Goal: Task Accomplishment & Management: Use online tool/utility

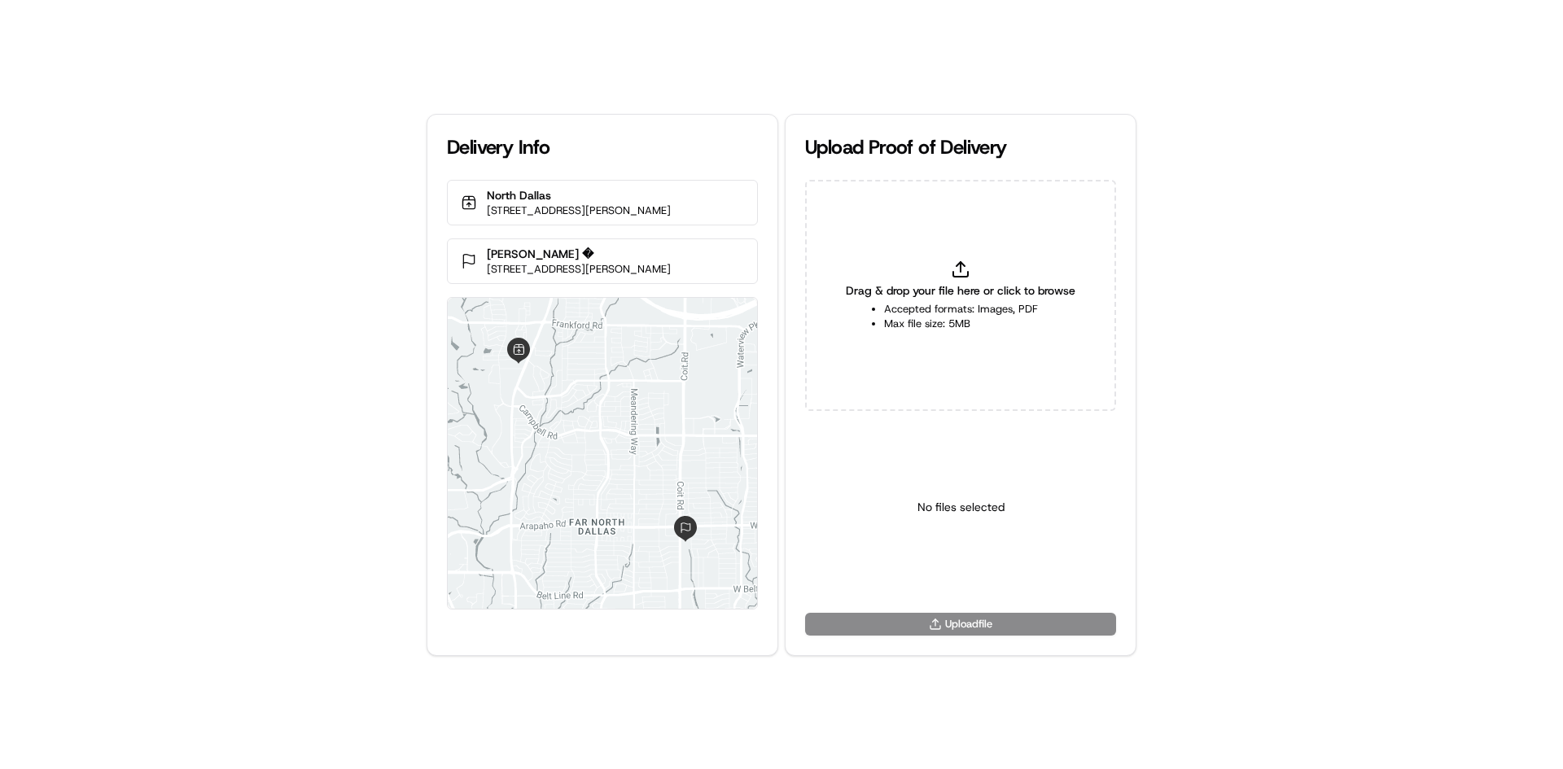
click at [986, 252] on div "Drag & drop your file here or click to browse Accepted formats: Images, PDF Max…" at bounding box center [960, 295] width 311 height 231
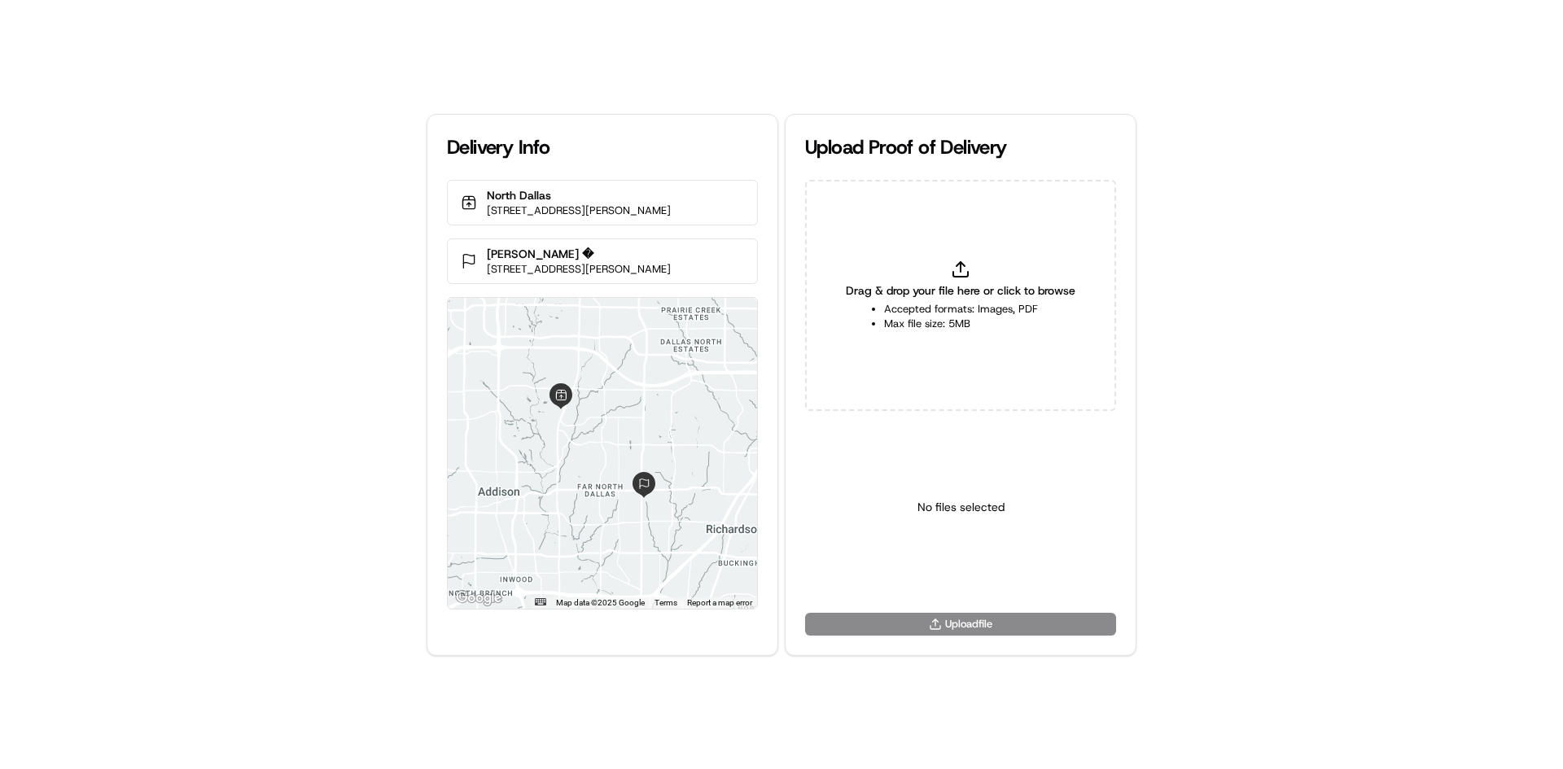
type input "C:\fakepath\HandedToCustomer (1).png"
click at [975, 576] on html "Delivery Info North Dallas 17437 Preston Rd, Dallas, TX 75252, USA David Long �…" at bounding box center [781, 384] width 1563 height 769
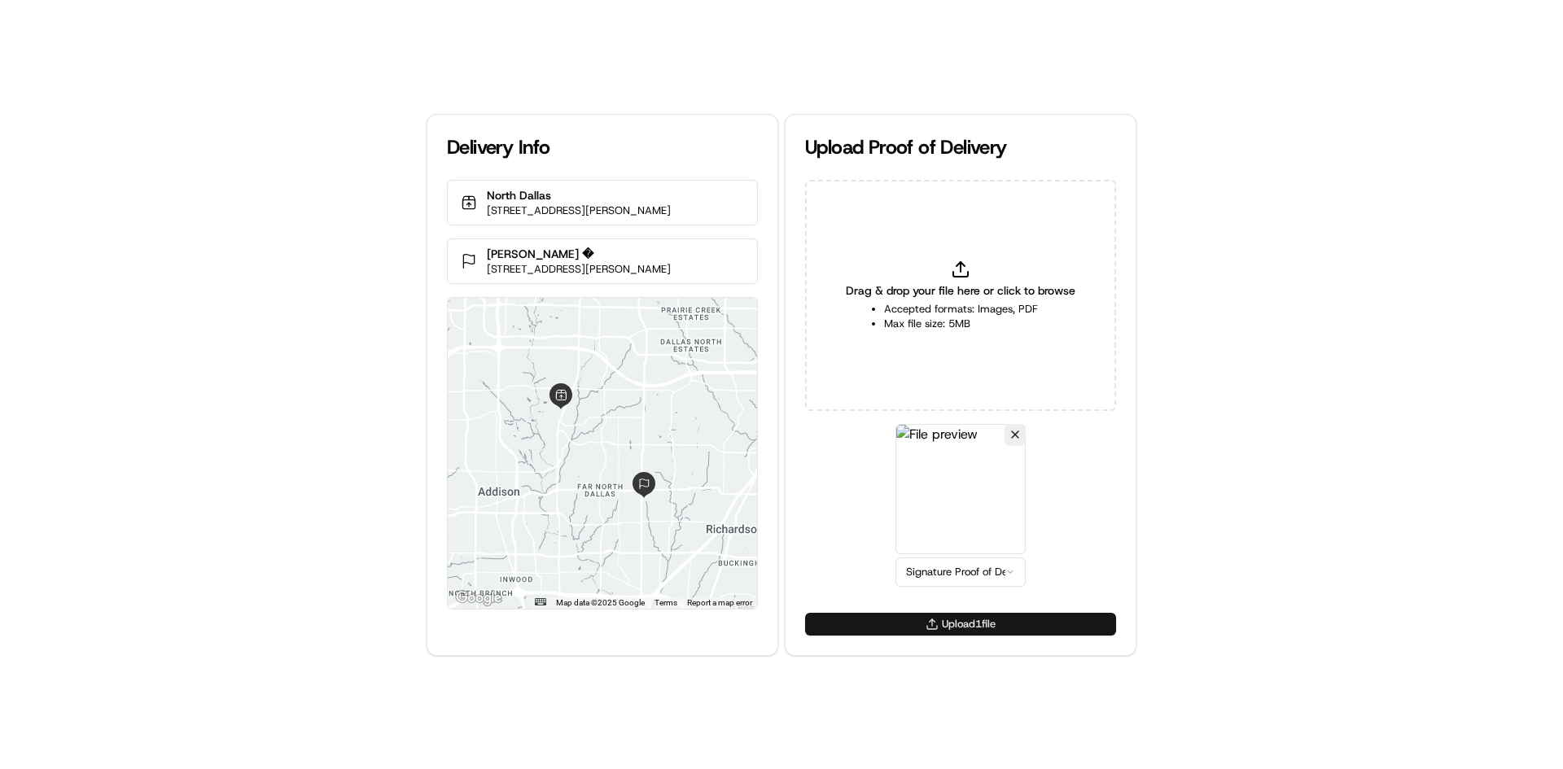
click at [983, 630] on button "Upload 1 file" at bounding box center [960, 624] width 311 height 23
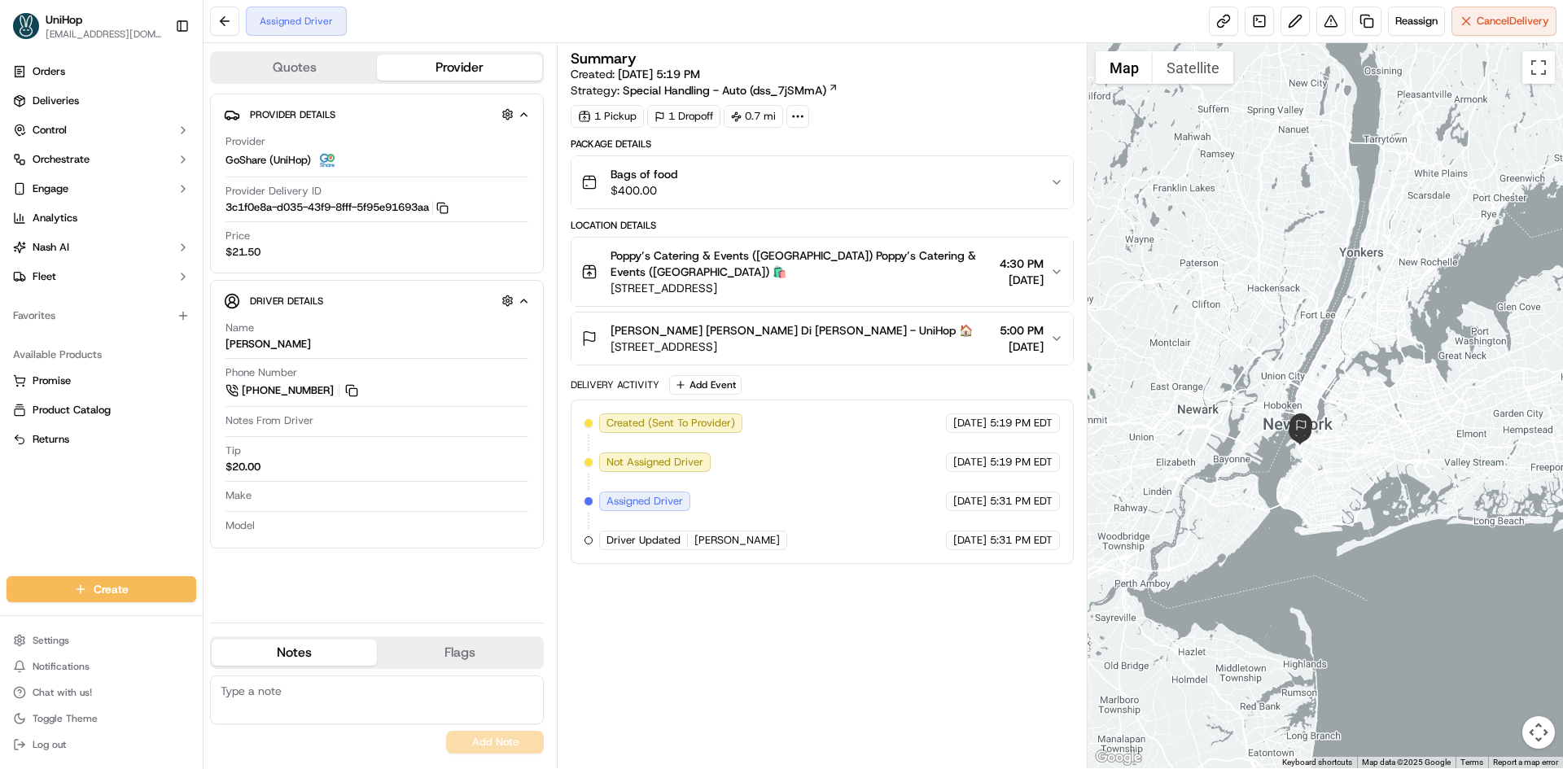
drag, startPoint x: 99, startPoint y: 532, endPoint x: 103, endPoint y: 524, distance: 8.4
click at [99, 531] on div "Orders Deliveries Control Orchestrate Engage Analytics Nash AI Fleet Favorites …" at bounding box center [101, 307] width 203 height 511
click at [161, 516] on div "Orders Deliveries Control Orchestrate Engage Analytics Nash AI Fleet Favorites …" at bounding box center [101, 307] width 203 height 511
drag, startPoint x: 1229, startPoint y: 273, endPoint x: 1202, endPoint y: 307, distance: 43.5
click at [1233, 312] on div at bounding box center [1326, 405] width 476 height 725
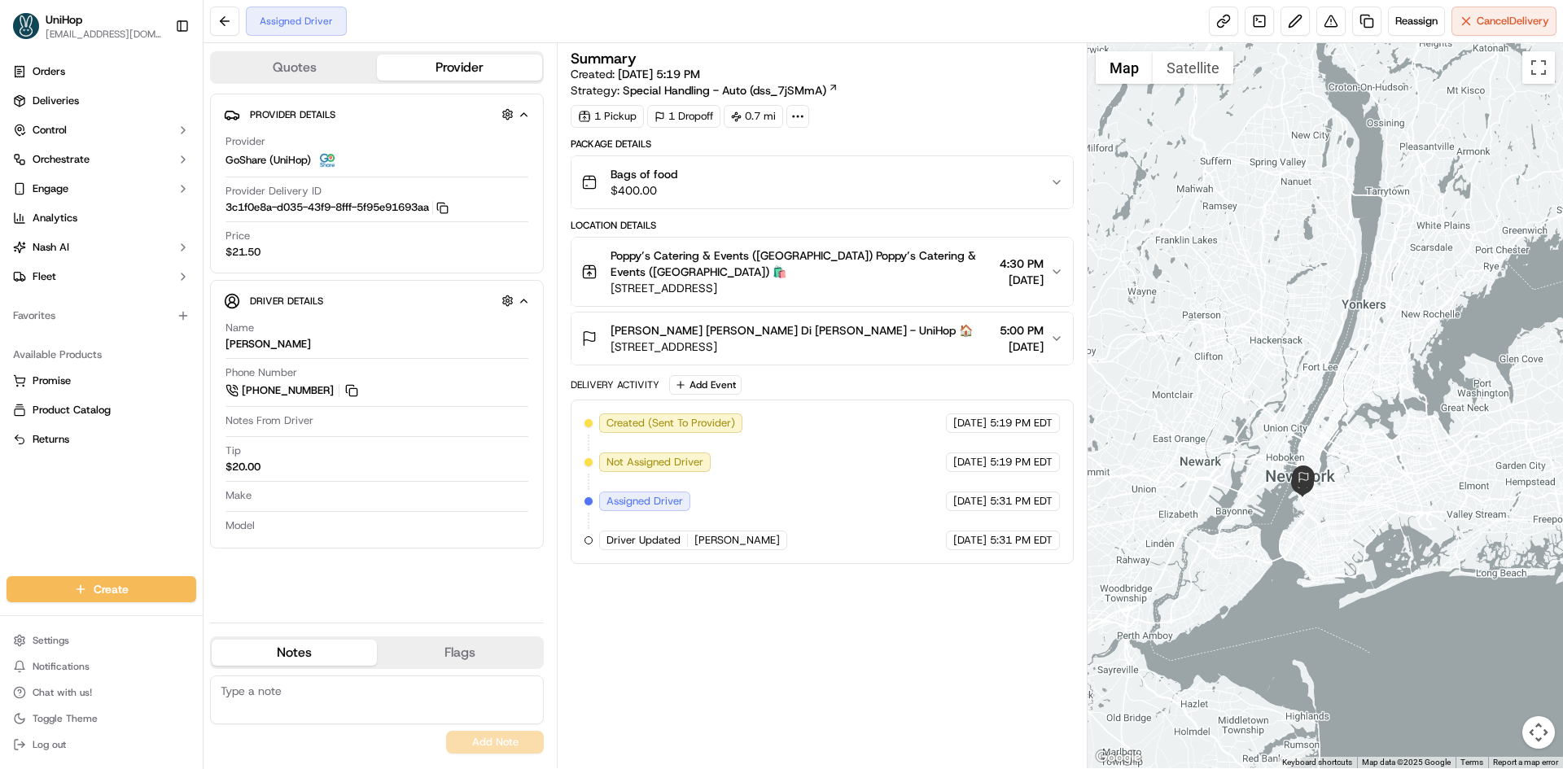
click at [0, 505] on div "Orders Deliveries Control Orchestrate Engage Analytics Nash AI Fleet Favorites …" at bounding box center [101, 307] width 203 height 511
click at [716, 380] on button "Add Event" at bounding box center [705, 385] width 72 height 20
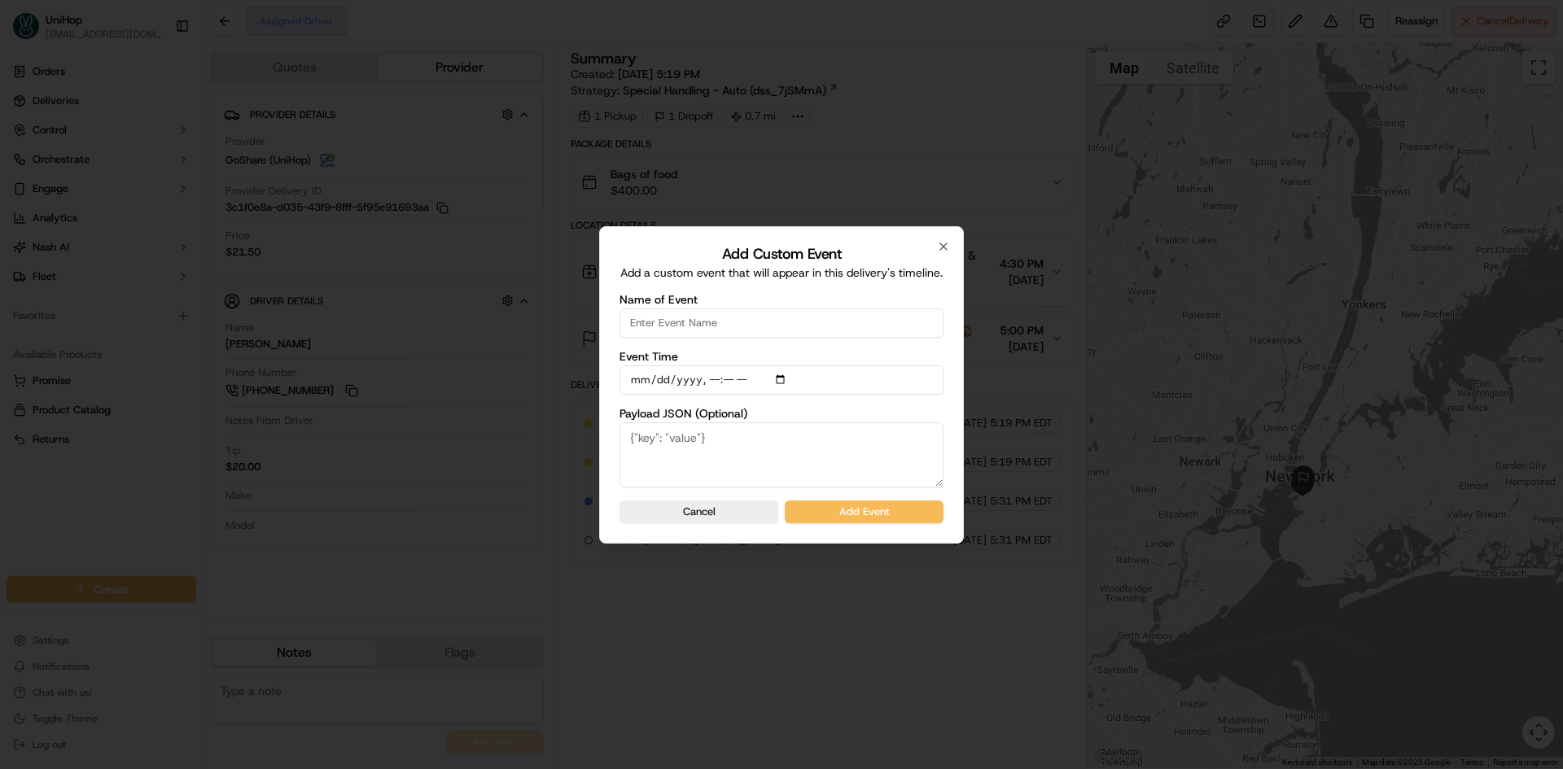
click at [729, 317] on input "Name of Event" at bounding box center [782, 323] width 324 height 29
click at [0, 543] on div at bounding box center [781, 384] width 1563 height 769
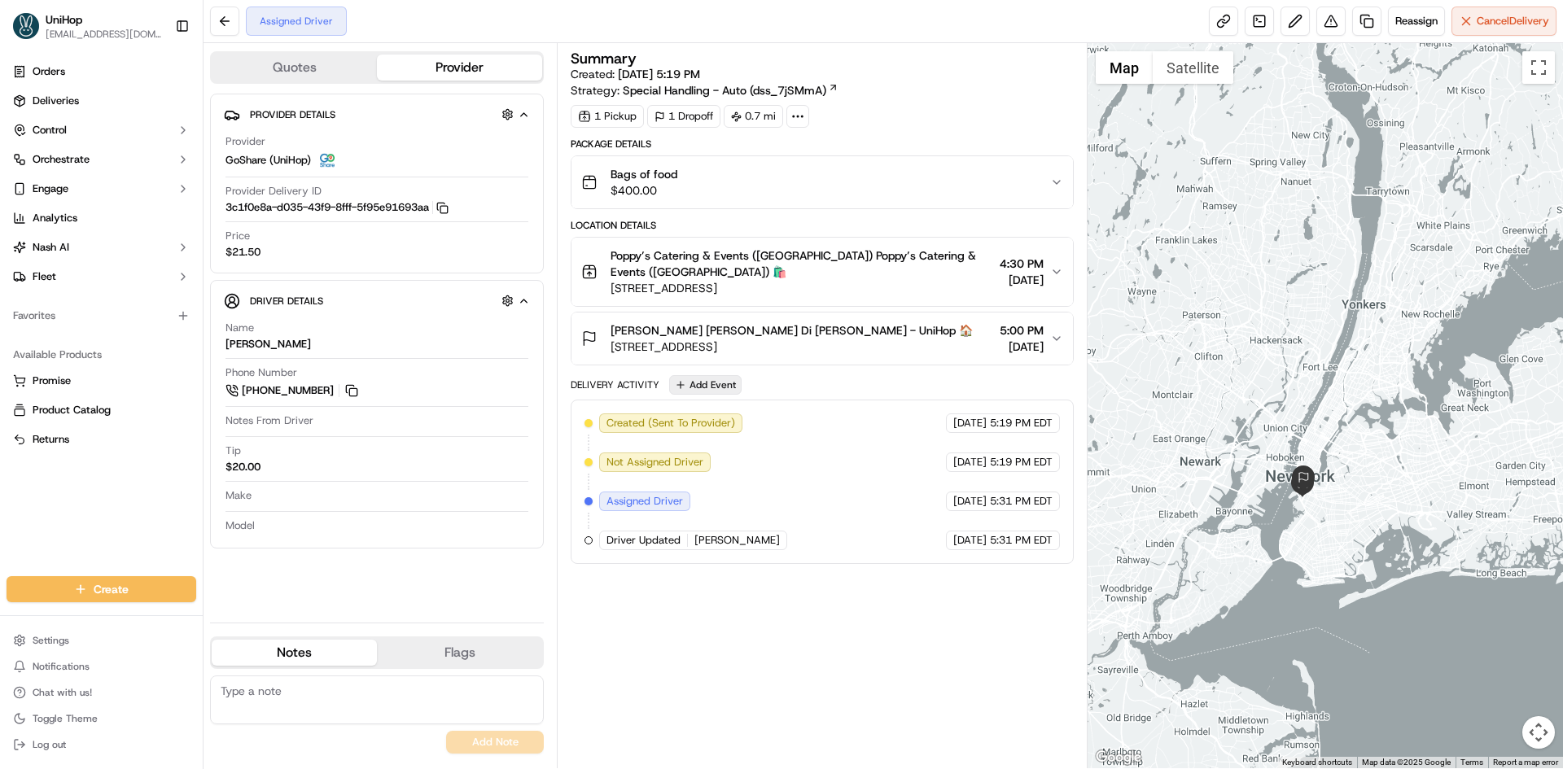
click at [717, 391] on button "Add Event" at bounding box center [705, 385] width 72 height 20
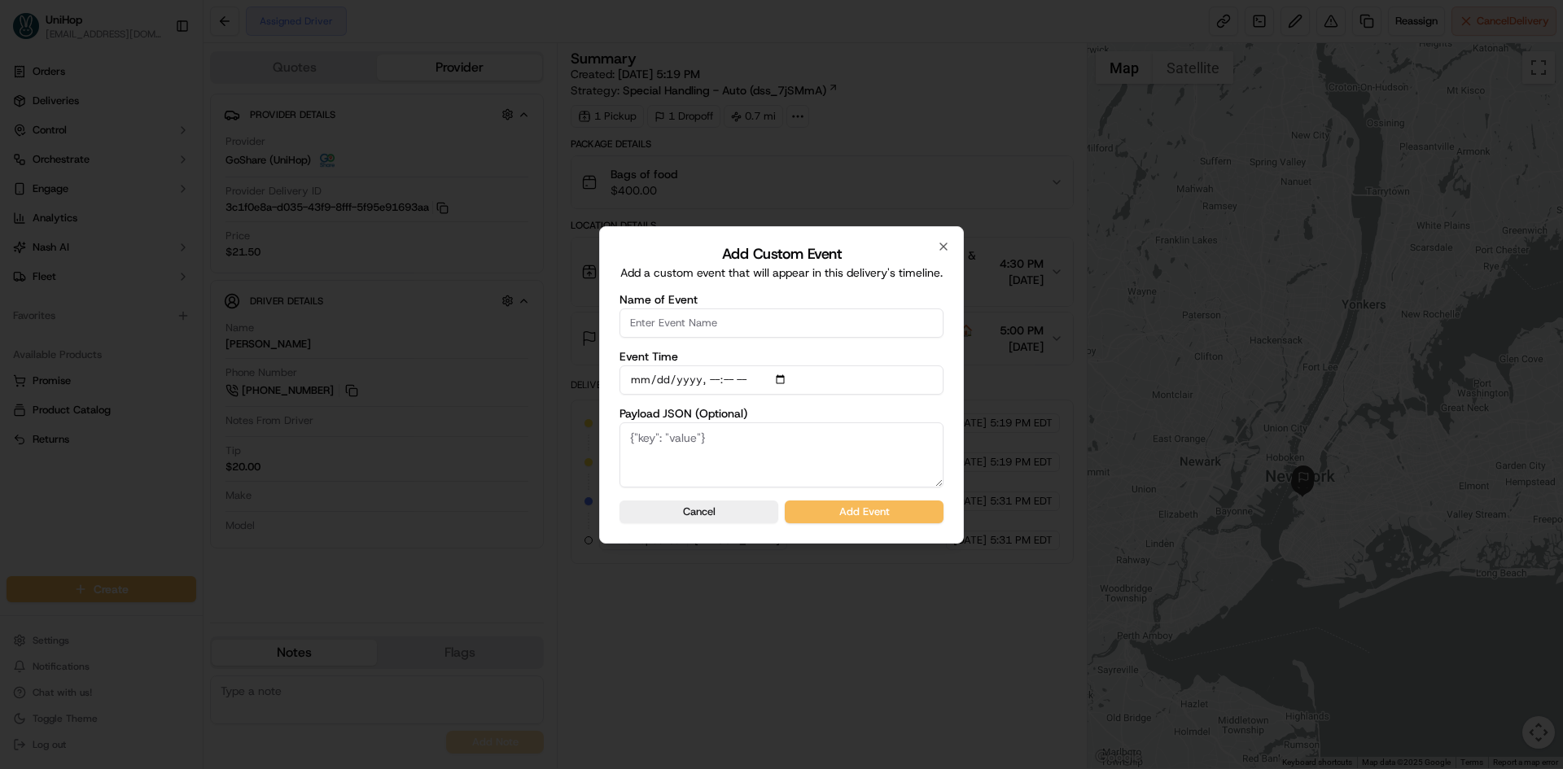
click at [716, 316] on input "Name of Event" at bounding box center [782, 323] width 324 height 29
type input "Driver Confirmed"
click at [790, 379] on input "Event Time" at bounding box center [782, 380] width 324 height 29
type input "2025-09-17T14:41"
drag, startPoint x: 943, startPoint y: 409, endPoint x: 905, endPoint y: 476, distance: 77.3
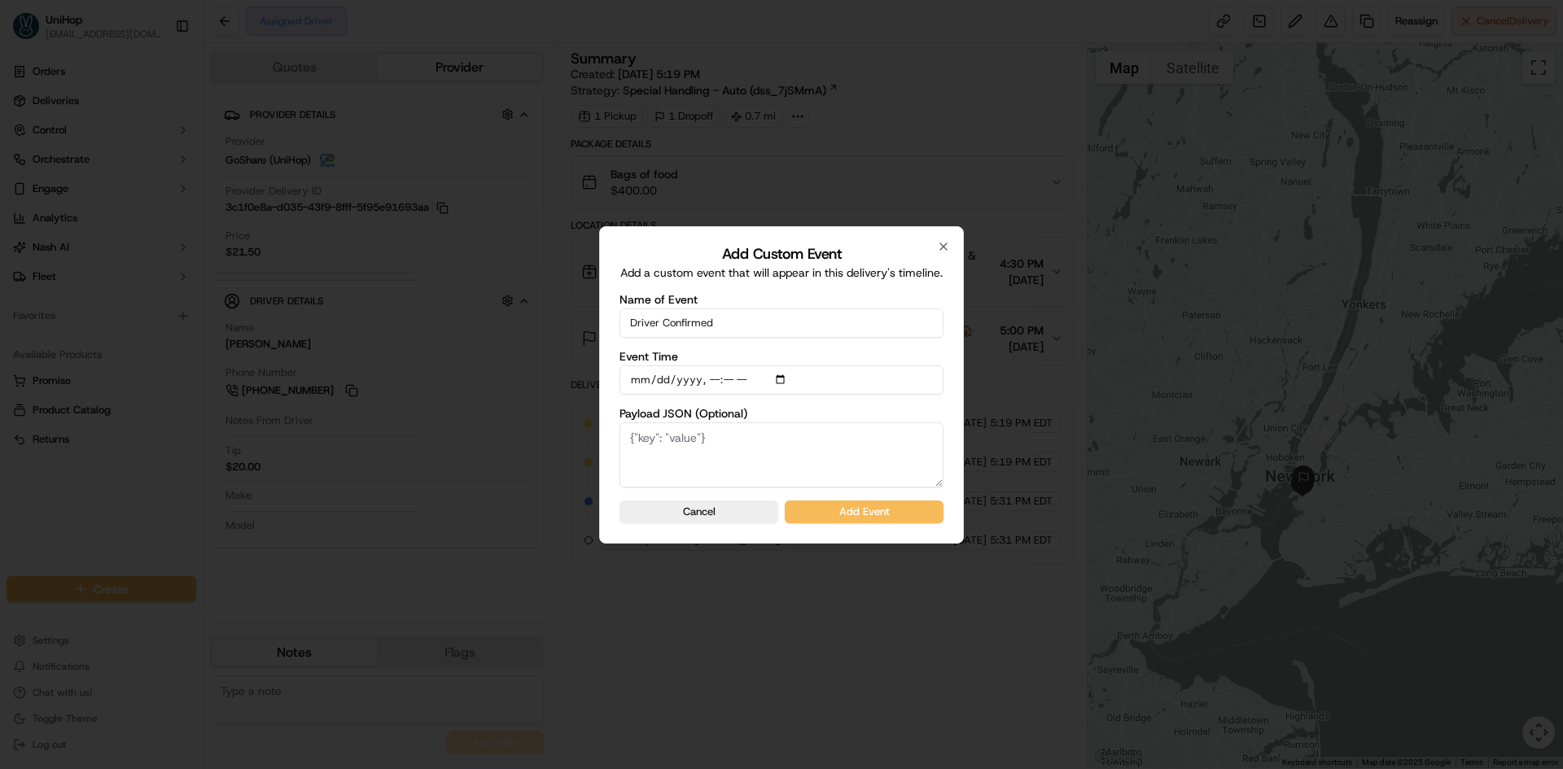
click at [943, 410] on label "Payload JSON (Optional)" at bounding box center [782, 413] width 324 height 11
click at [943, 423] on textarea "Payload JSON (Optional)" at bounding box center [782, 455] width 324 height 65
click at [887, 508] on button "Add Event" at bounding box center [864, 512] width 159 height 23
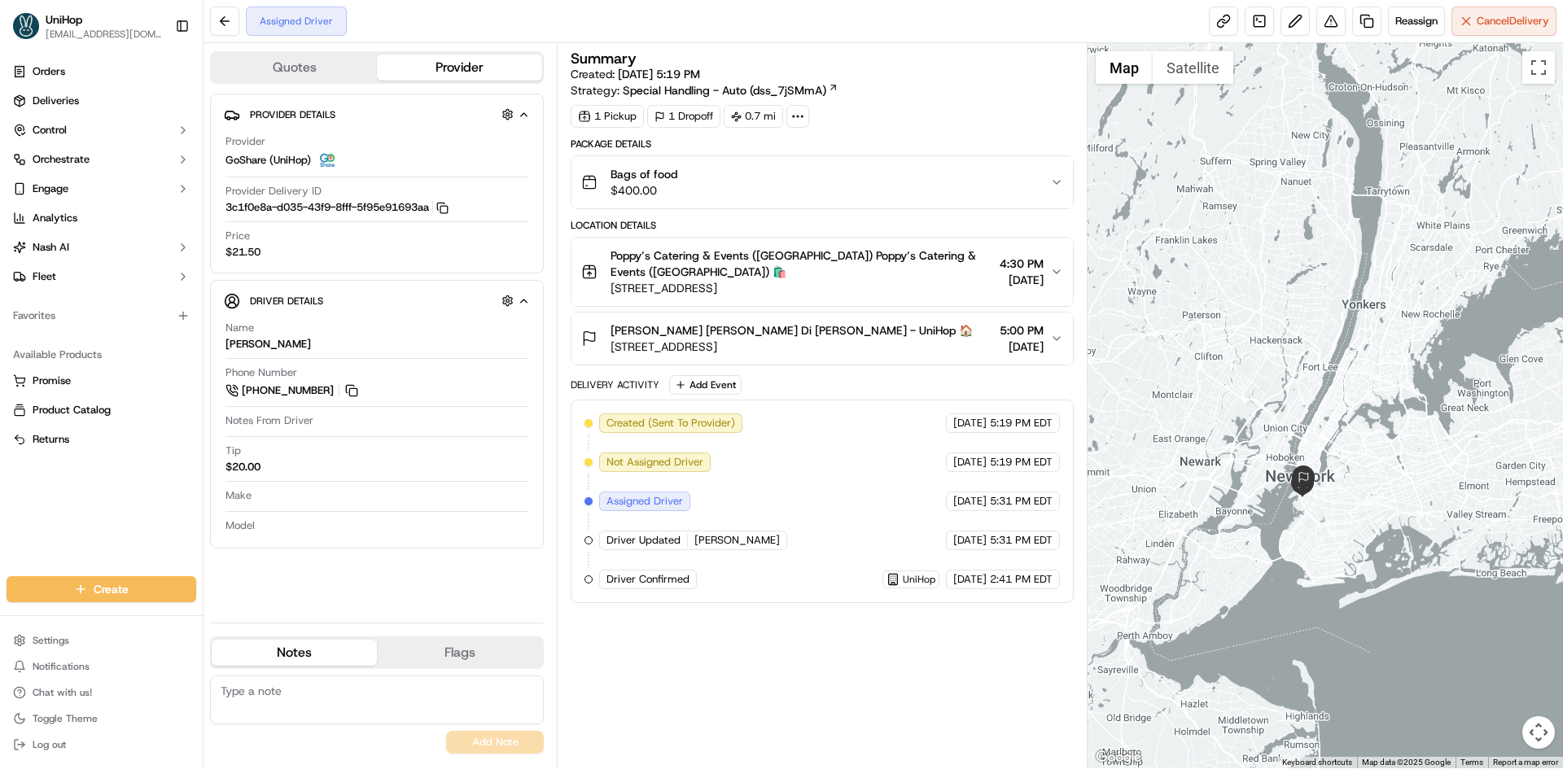
click at [78, 497] on div "Orders Deliveries Control Orchestrate Engage Analytics Nash AI Fleet Favorites …" at bounding box center [101, 307] width 203 height 511
click at [121, 539] on div "Orders Deliveries Control Orchestrate Engage Analytics Nash AI Fleet Favorites …" at bounding box center [101, 307] width 203 height 511
click at [964, 648] on div "Summary Created: Sep 16 2025 5:19 PM Strategy: Special Handling - Auto (dss_7jS…" at bounding box center [822, 405] width 502 height 709
drag, startPoint x: 1344, startPoint y: 291, endPoint x: 1352, endPoint y: 296, distance: 9.9
click at [1352, 296] on div at bounding box center [1326, 405] width 476 height 725
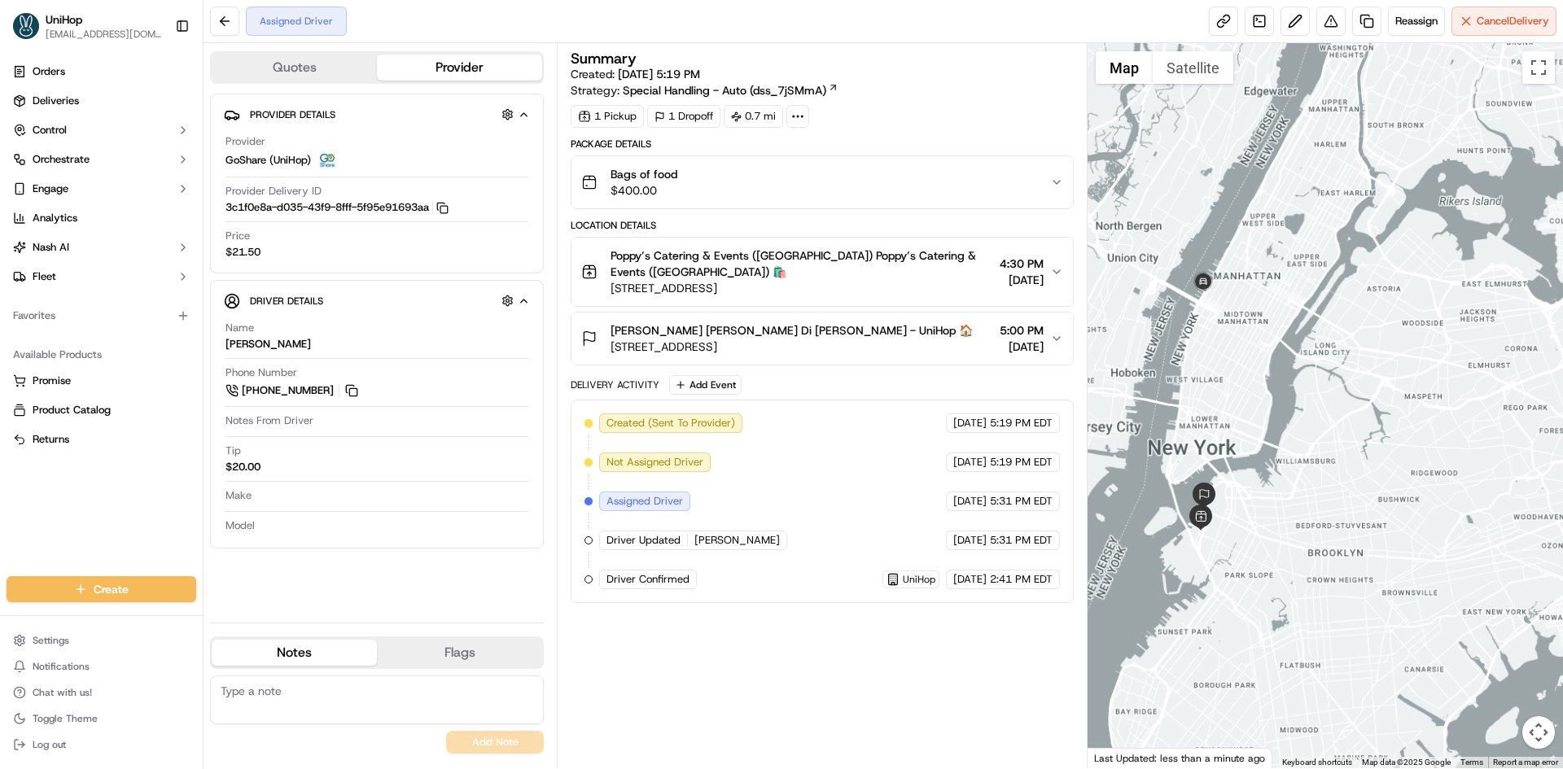
drag, startPoint x: 1239, startPoint y: 418, endPoint x: 1266, endPoint y: 387, distance: 41.0
click at [1264, 382] on div at bounding box center [1326, 405] width 476 height 725
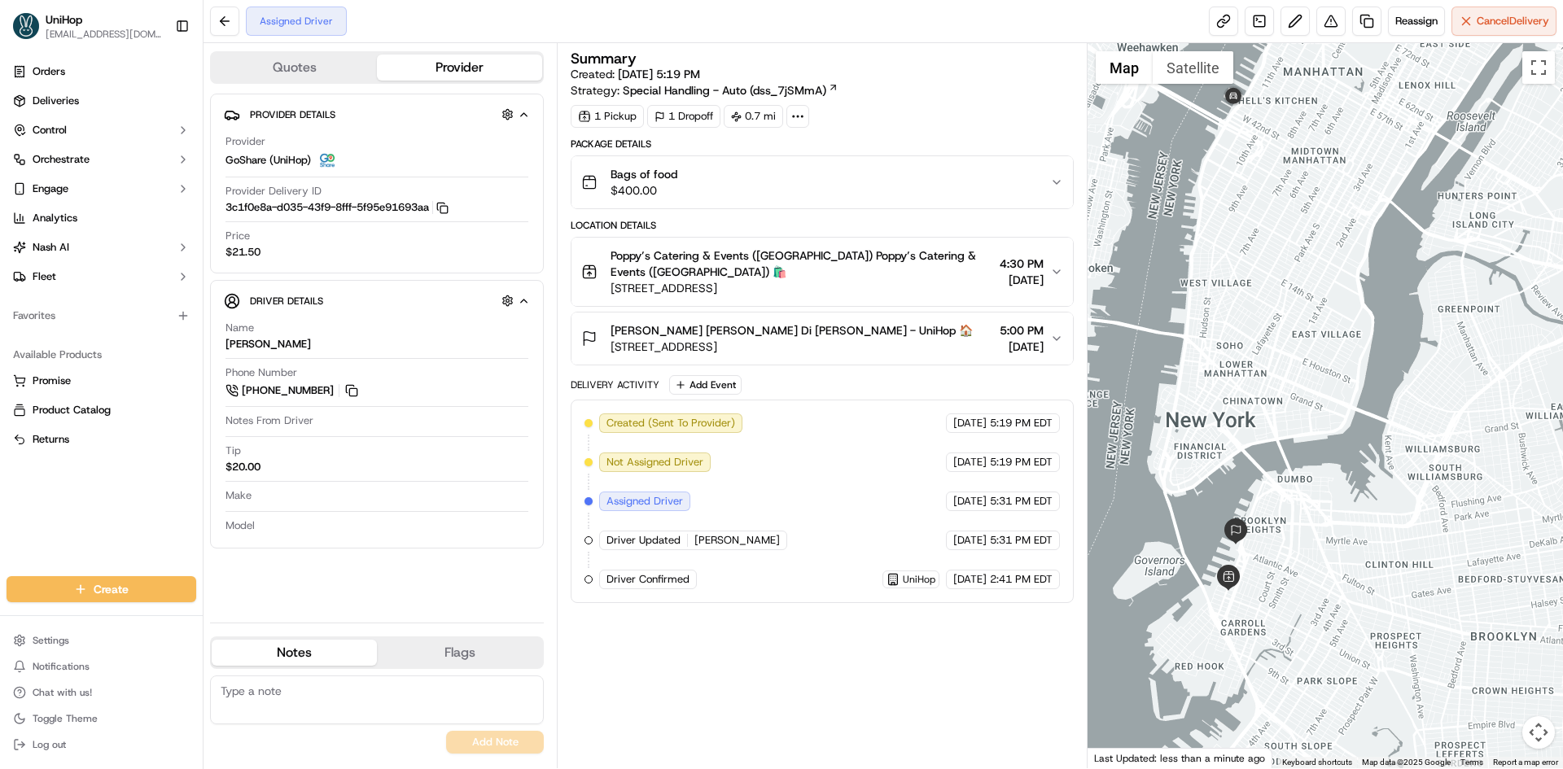
drag, startPoint x: 1246, startPoint y: 387, endPoint x: 1280, endPoint y: 420, distance: 47.8
click at [1280, 420] on div at bounding box center [1326, 405] width 476 height 725
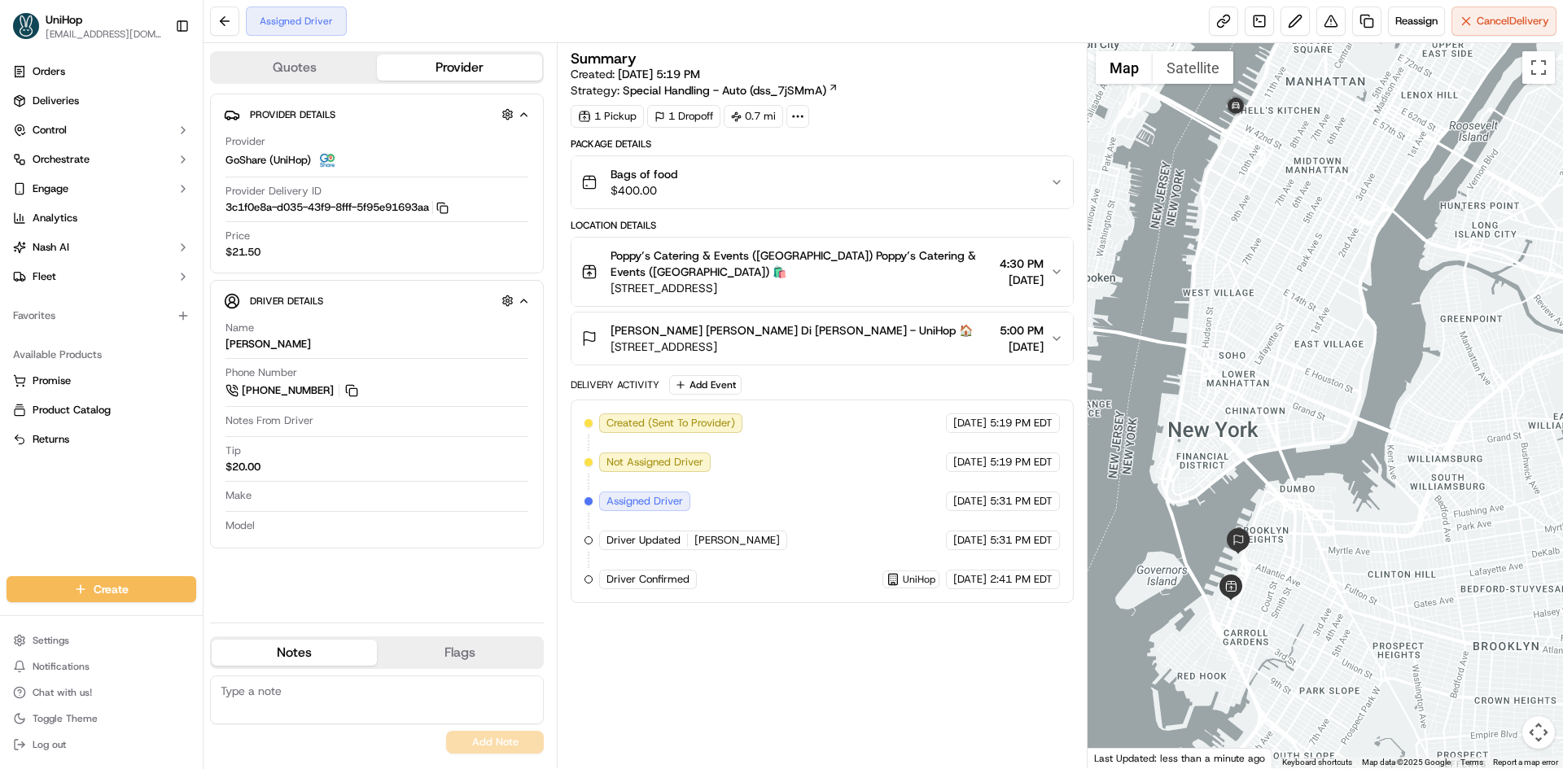
click at [1286, 384] on div at bounding box center [1326, 405] width 476 height 725
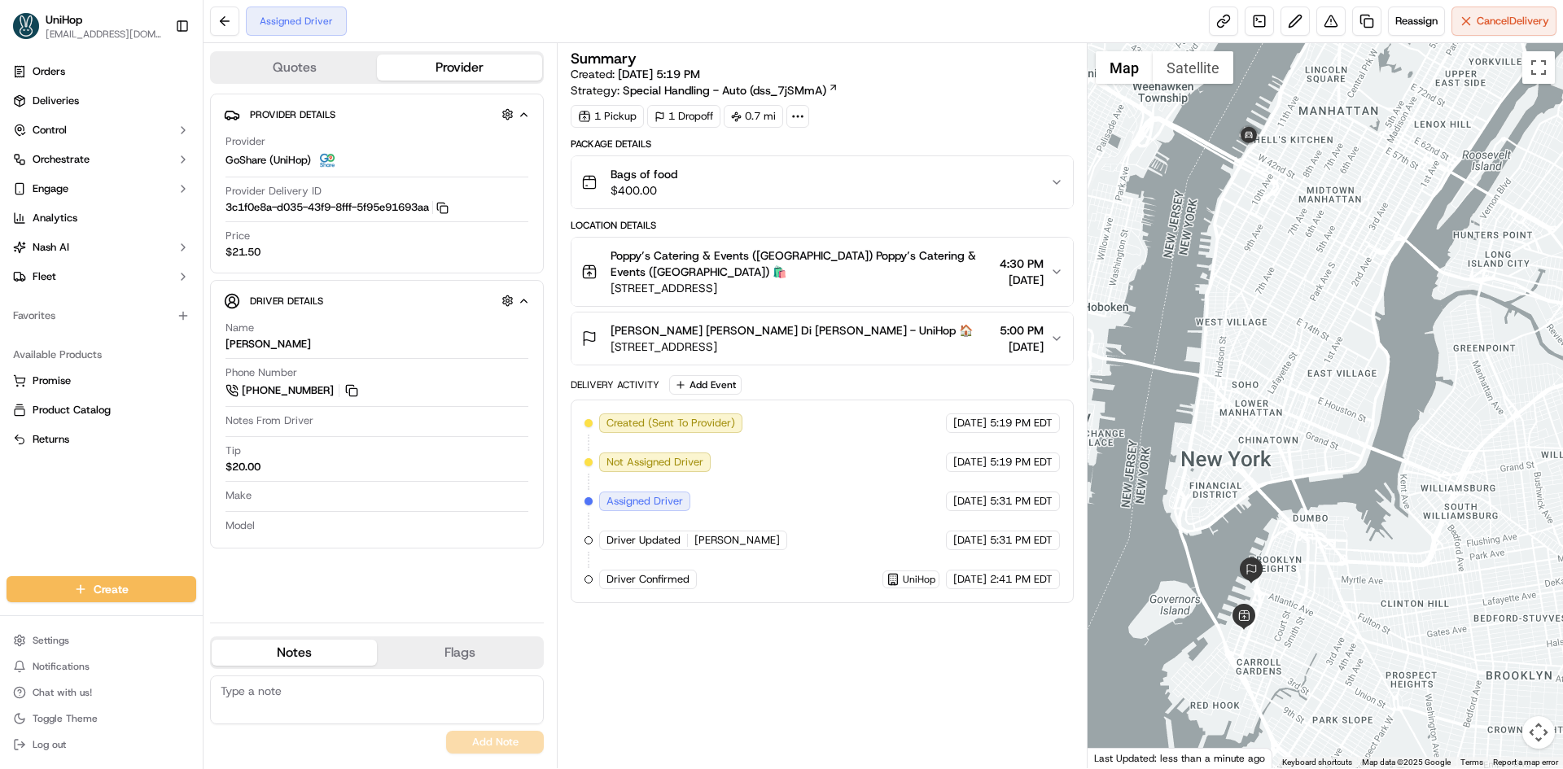
drag, startPoint x: 1245, startPoint y: 191, endPoint x: 1251, endPoint y: 204, distance: 15.3
click at [1251, 204] on div at bounding box center [1326, 405] width 476 height 725
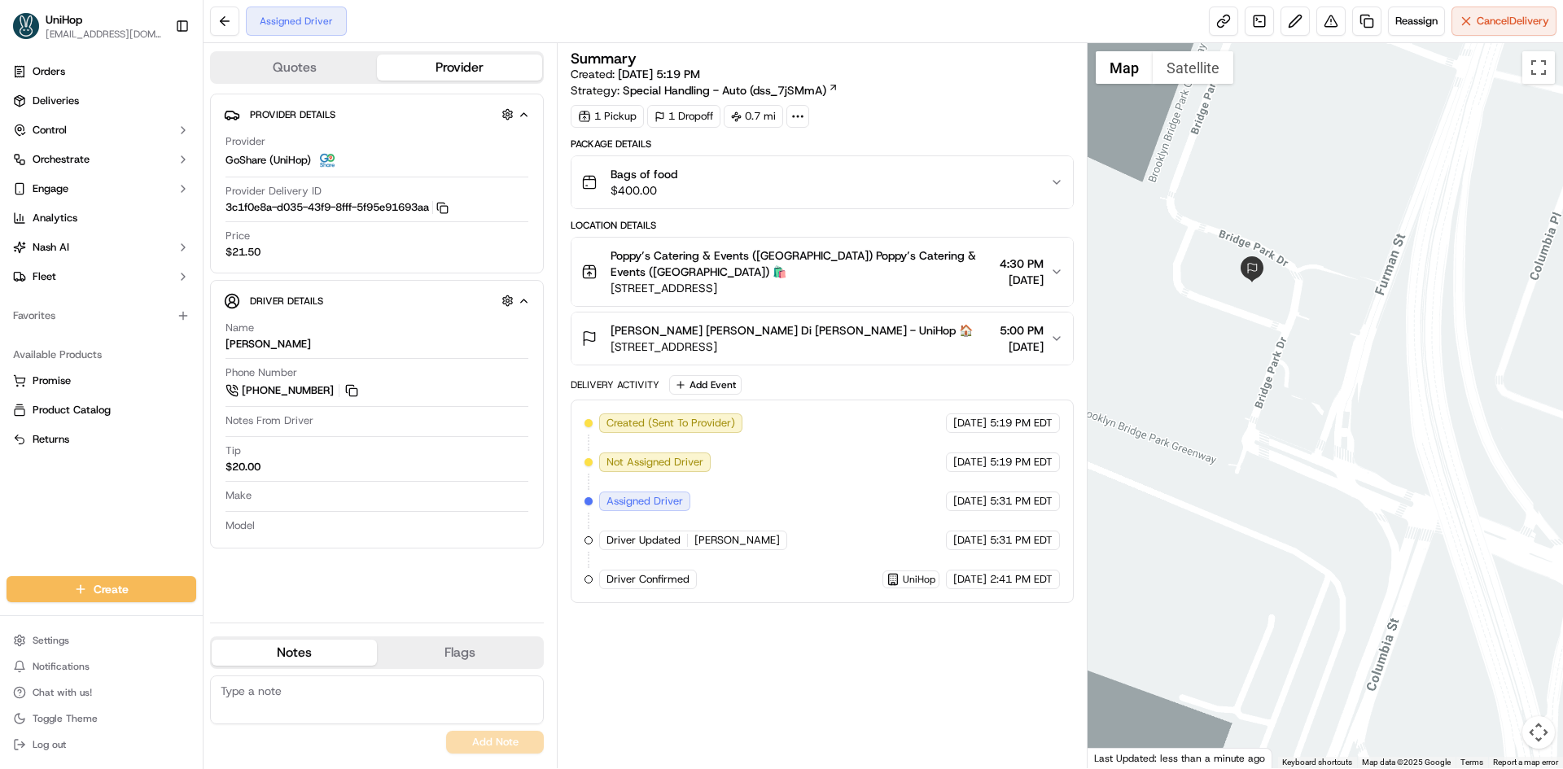
click at [909, 321] on button "Vanessa Di Palma Wright Vanessa Di Palma Wright - UniHop 🏠 50 Bridge Park Dr, B…" at bounding box center [822, 339] width 501 height 52
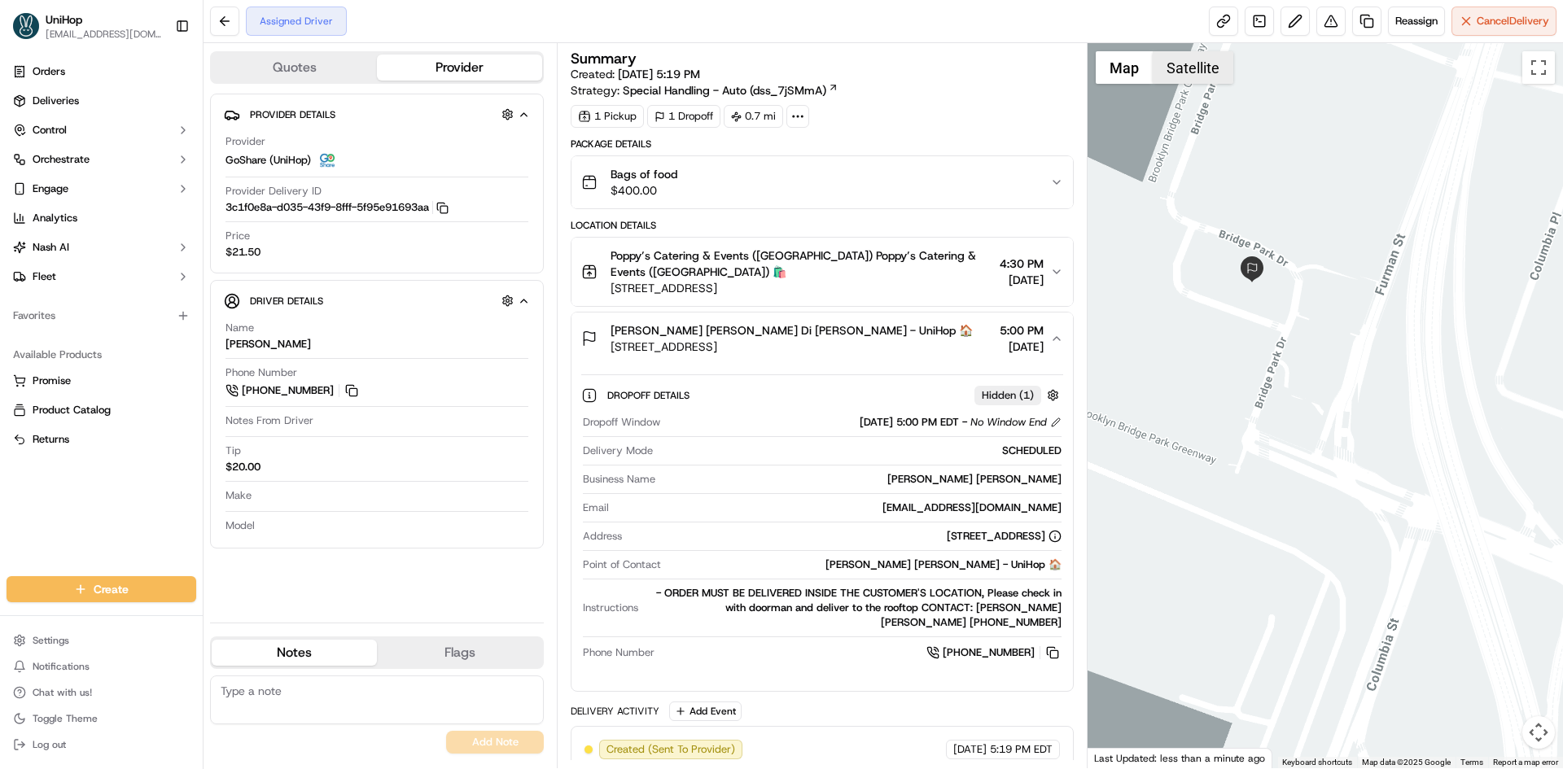
click at [1193, 63] on button "Satellite" at bounding box center [1193, 67] width 81 height 33
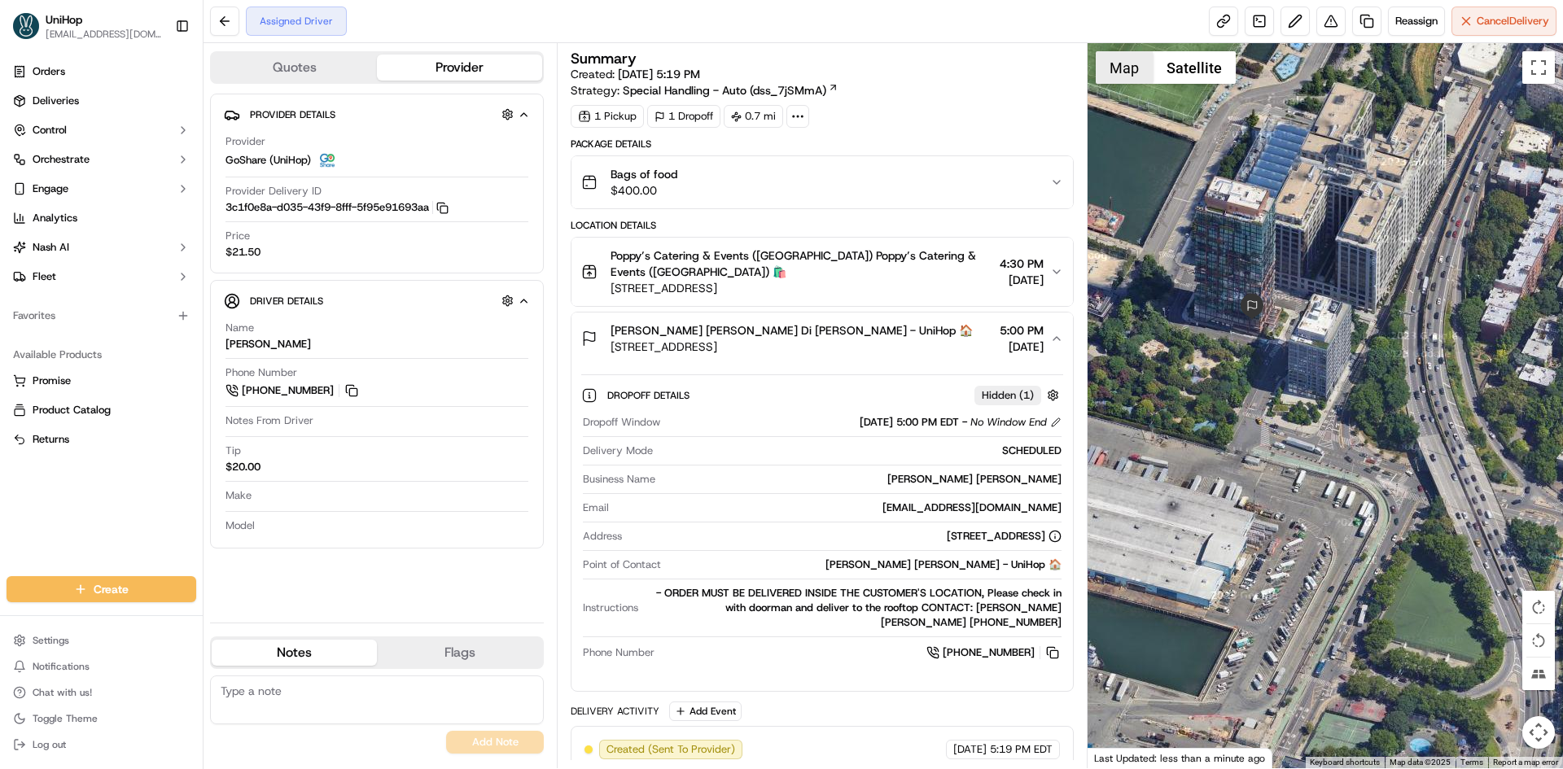
click at [1133, 82] on button "Map" at bounding box center [1124, 67] width 57 height 33
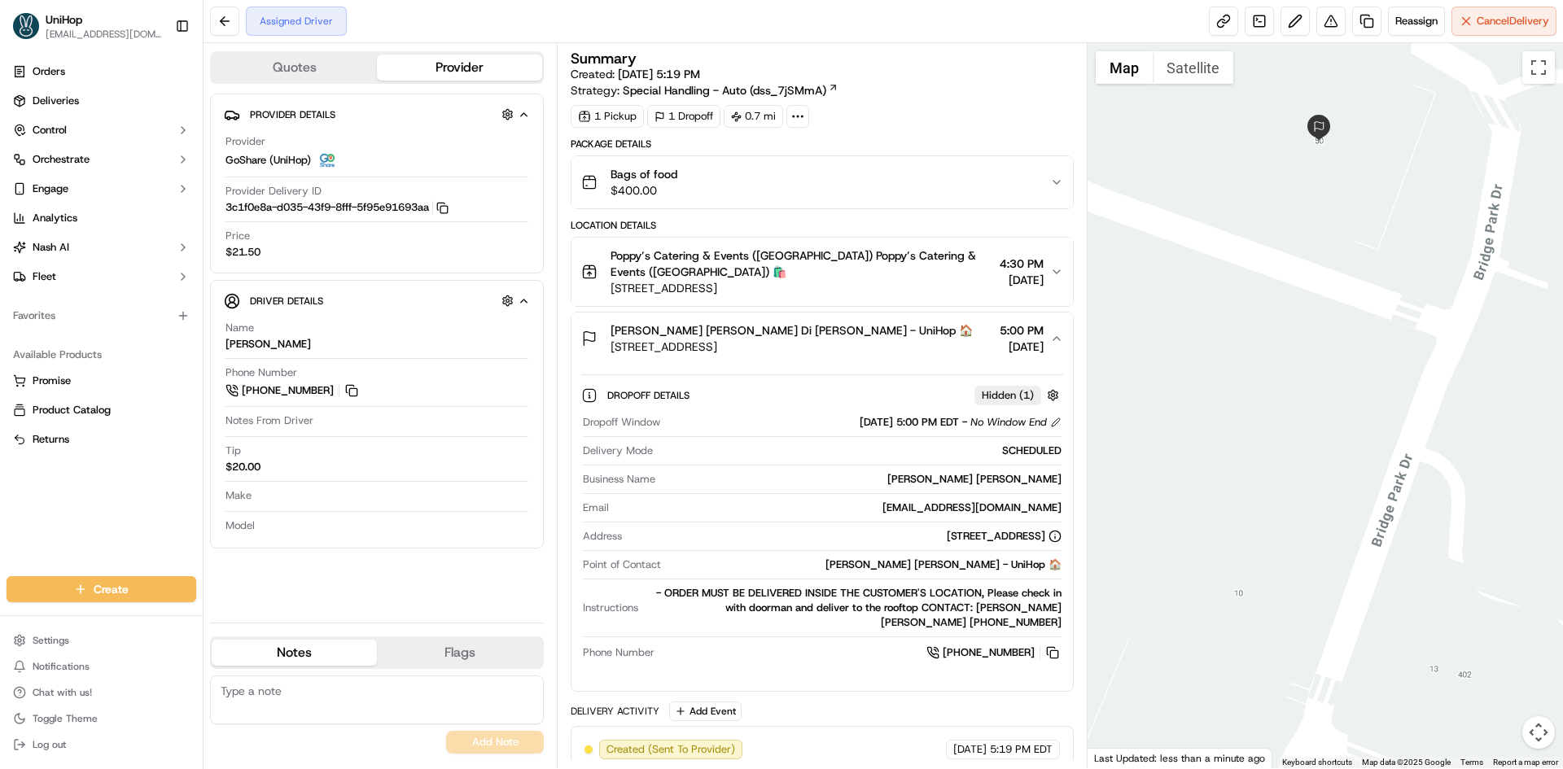
click at [853, 331] on span "Vanessa Di Palma Wright Vanessa Di Palma Wright - UniHop 🏠" at bounding box center [792, 330] width 362 height 16
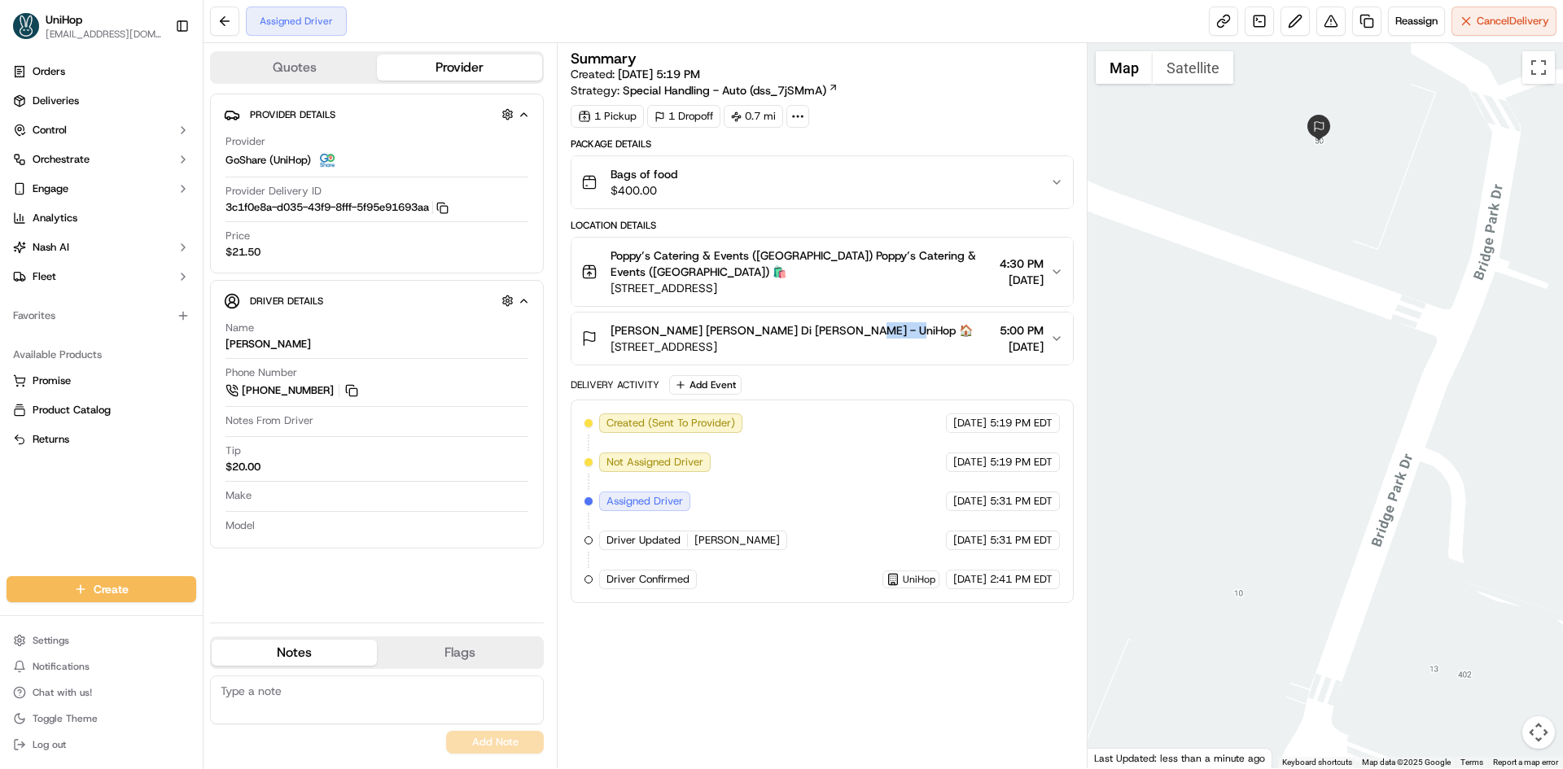
click at [853, 331] on span "Vanessa Di Palma Wright Vanessa Di Palma Wright - UniHop 🏠" at bounding box center [792, 330] width 362 height 16
click at [856, 334] on span "Vanessa Di Palma Wright Vanessa Di Palma Wright - UniHop 🏠" at bounding box center [792, 330] width 362 height 16
click at [861, 344] on span "50 Bridge Park Dr, Brooklyn Heights, NY 11201, USA" at bounding box center [792, 347] width 362 height 16
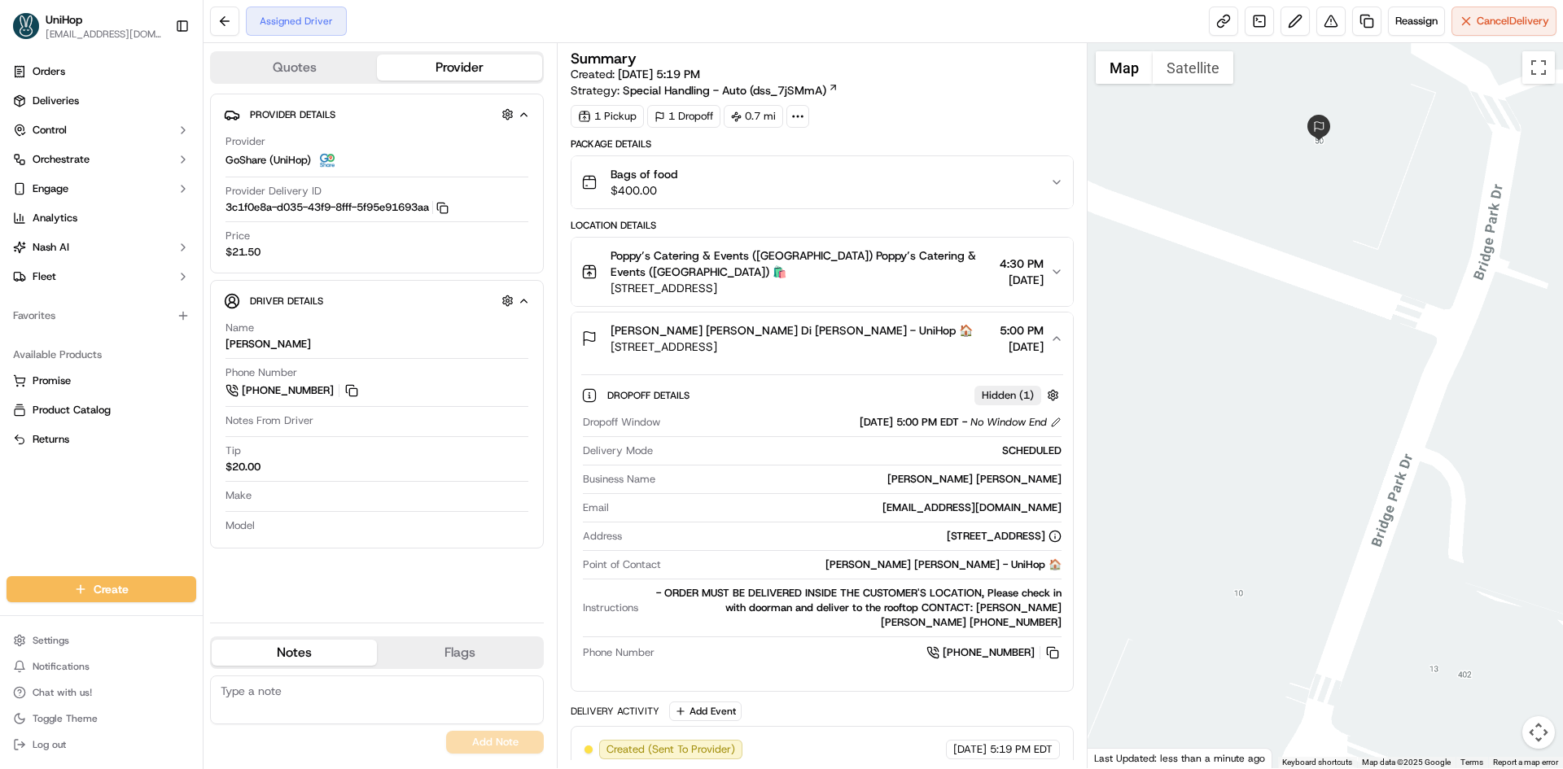
click at [881, 365] on div "Dropoff Details Hidden ( 1 ) Dropoff Window Sep 17 2025 5:00 PM EDT - No Window…" at bounding box center [822, 521] width 501 height 313
drag, startPoint x: 883, startPoint y: 357, endPoint x: 1195, endPoint y: 383, distance: 312.8
click at [885, 357] on button "Vanessa Di Palma Wright Vanessa Di Palma Wright - UniHop 🏠 50 Bridge Park Dr, B…" at bounding box center [822, 339] width 501 height 52
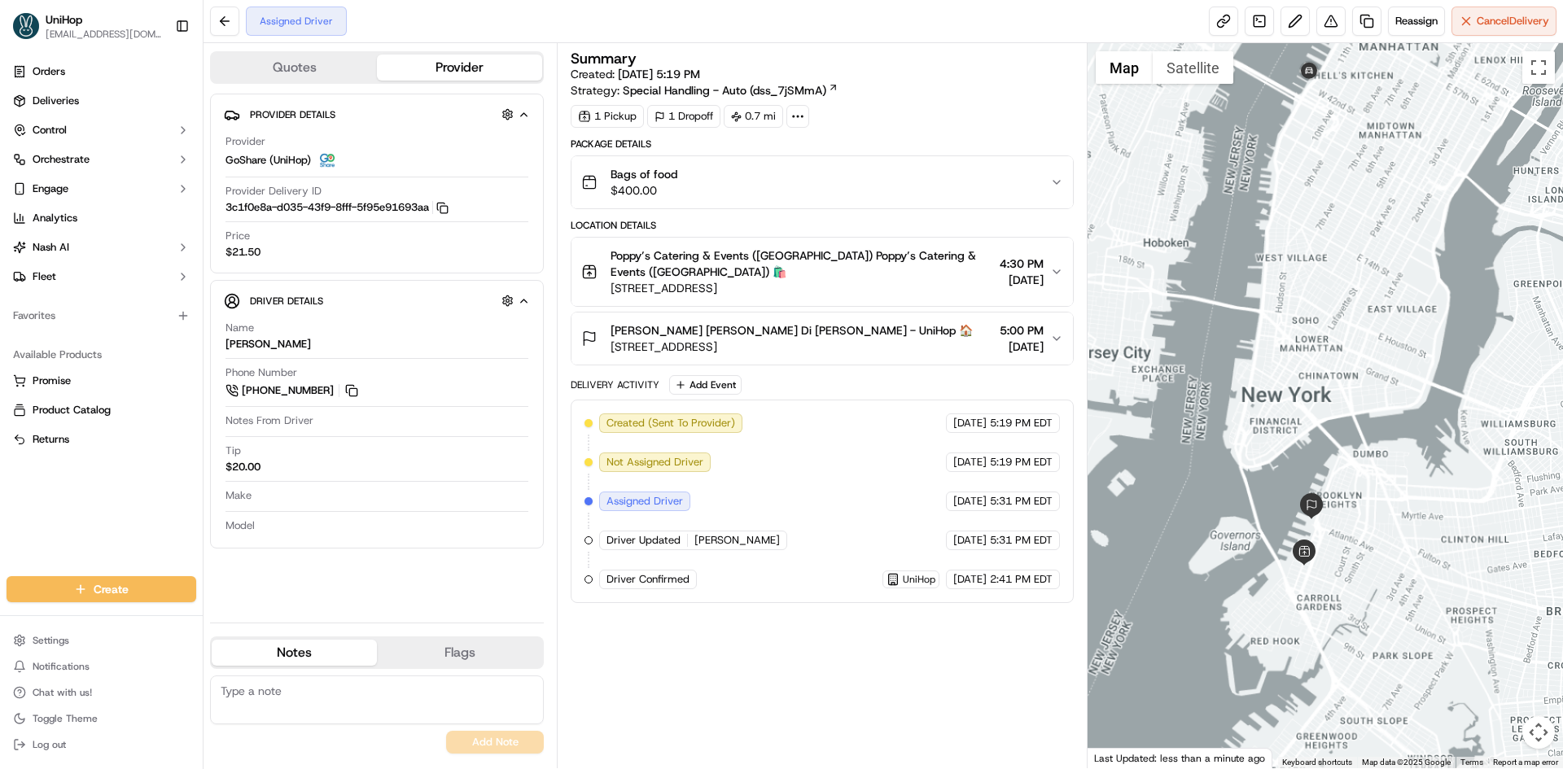
drag, startPoint x: 1415, startPoint y: 316, endPoint x: 1328, endPoint y: 442, distance: 153.3
click at [1328, 442] on div at bounding box center [1326, 405] width 476 height 725
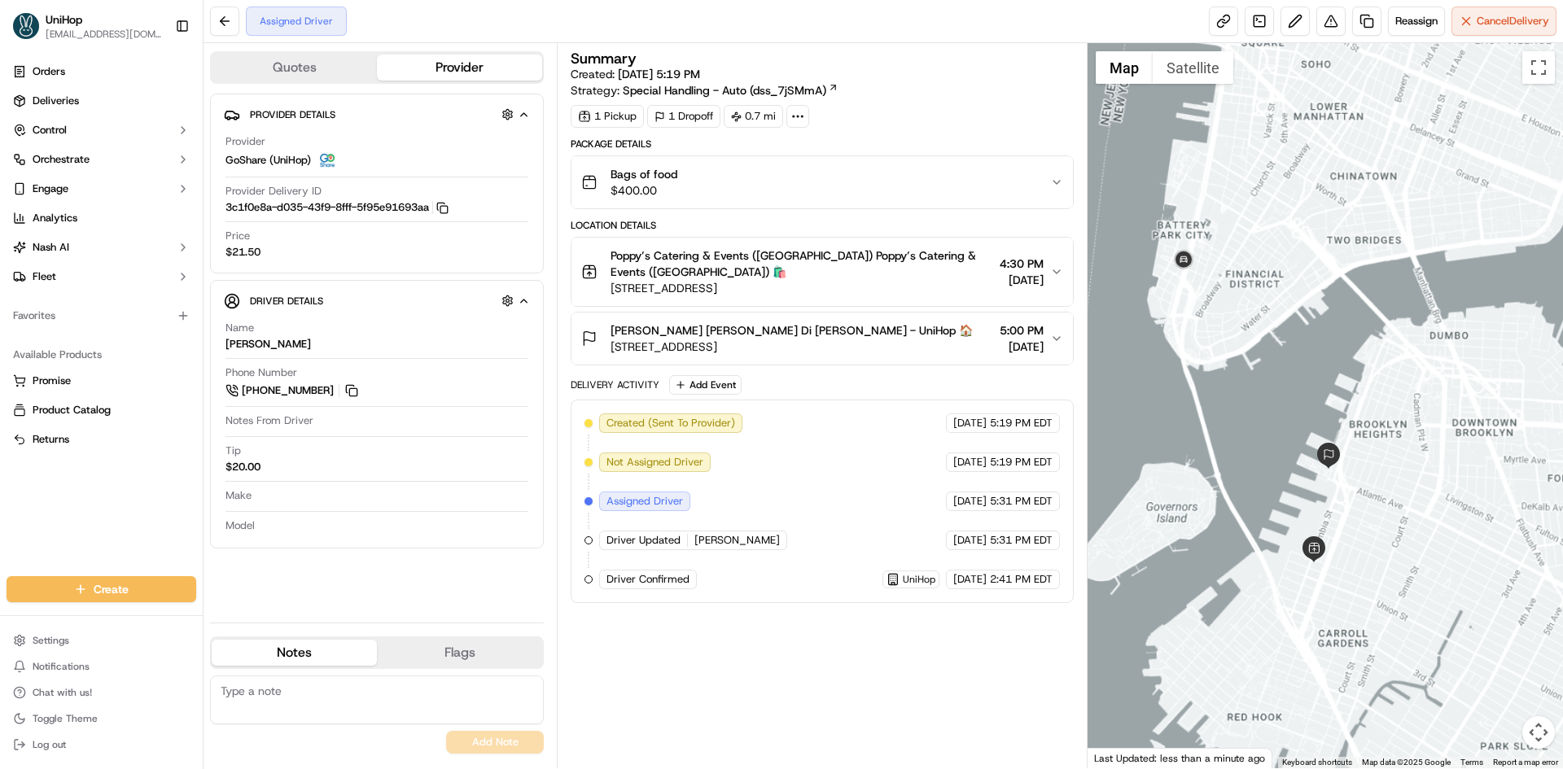
drag, startPoint x: 1224, startPoint y: 513, endPoint x: 1329, endPoint y: 508, distance: 106.0
click at [1329, 508] on div at bounding box center [1326, 405] width 476 height 725
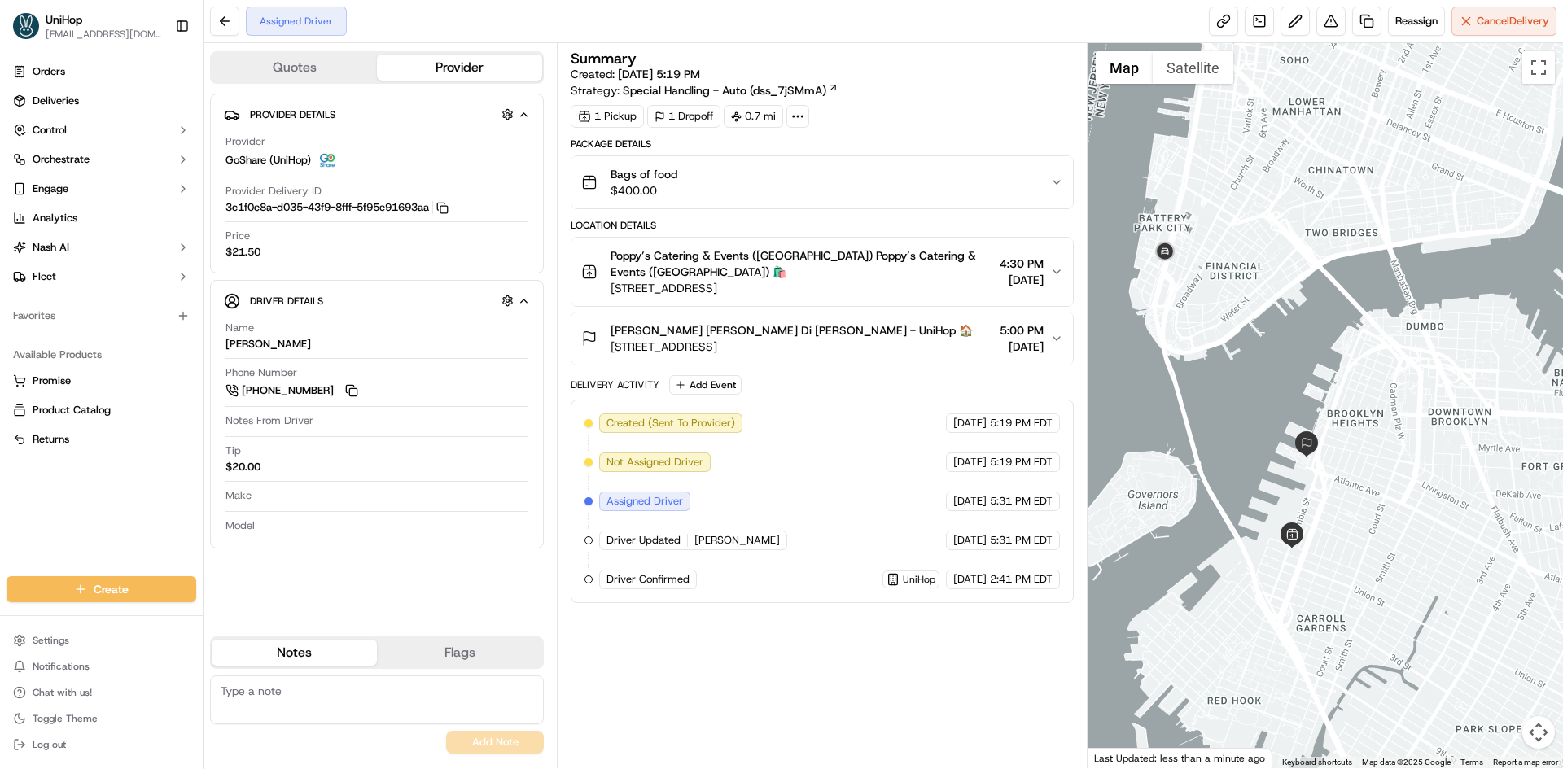
drag, startPoint x: 1314, startPoint y: 320, endPoint x: 1289, endPoint y: 309, distance: 27.7
click at [1289, 309] on div at bounding box center [1326, 405] width 476 height 725
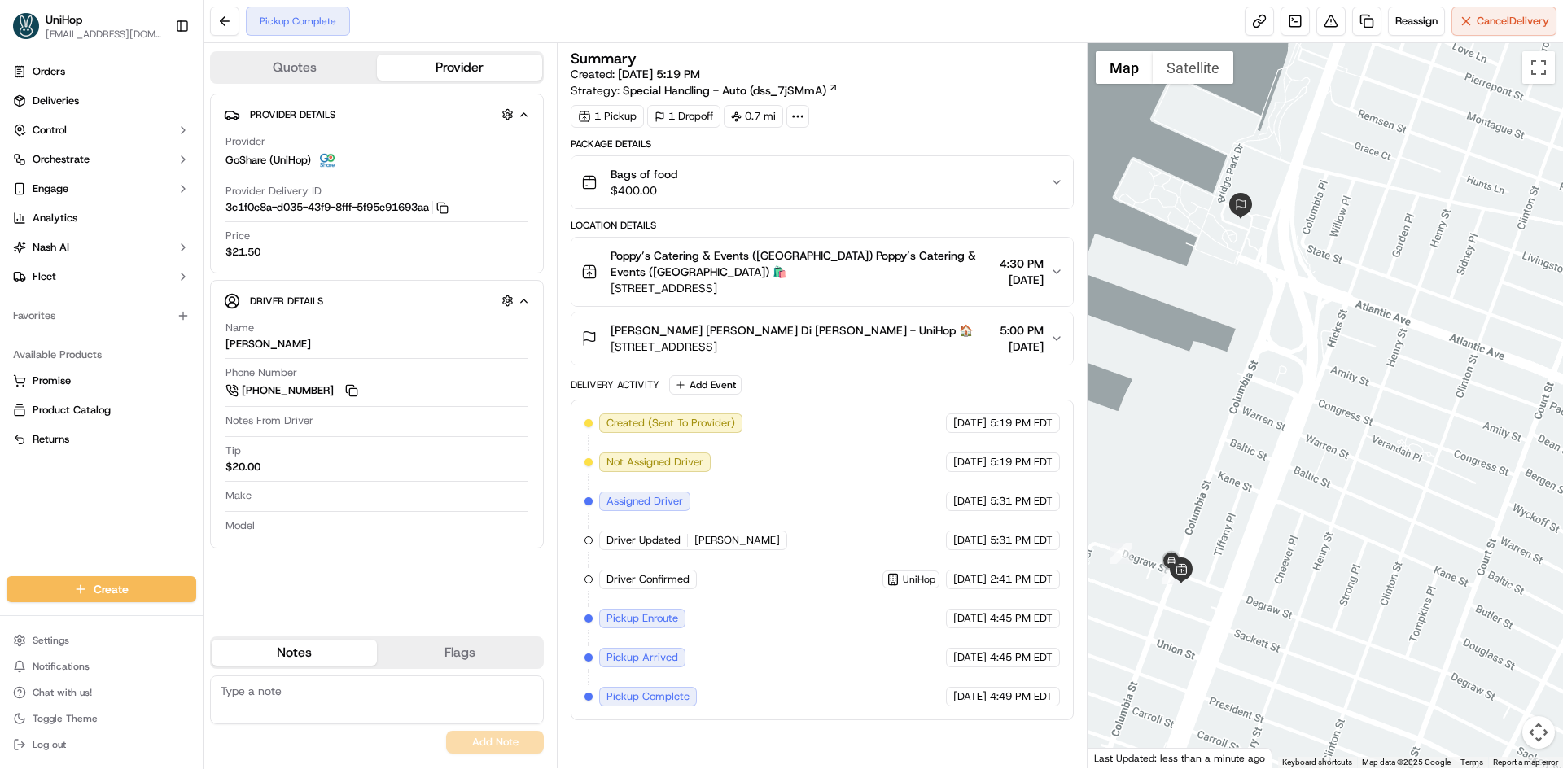
drag, startPoint x: 1253, startPoint y: 440, endPoint x: 1298, endPoint y: 485, distance: 63.9
click at [1298, 485] on div at bounding box center [1326, 405] width 476 height 725
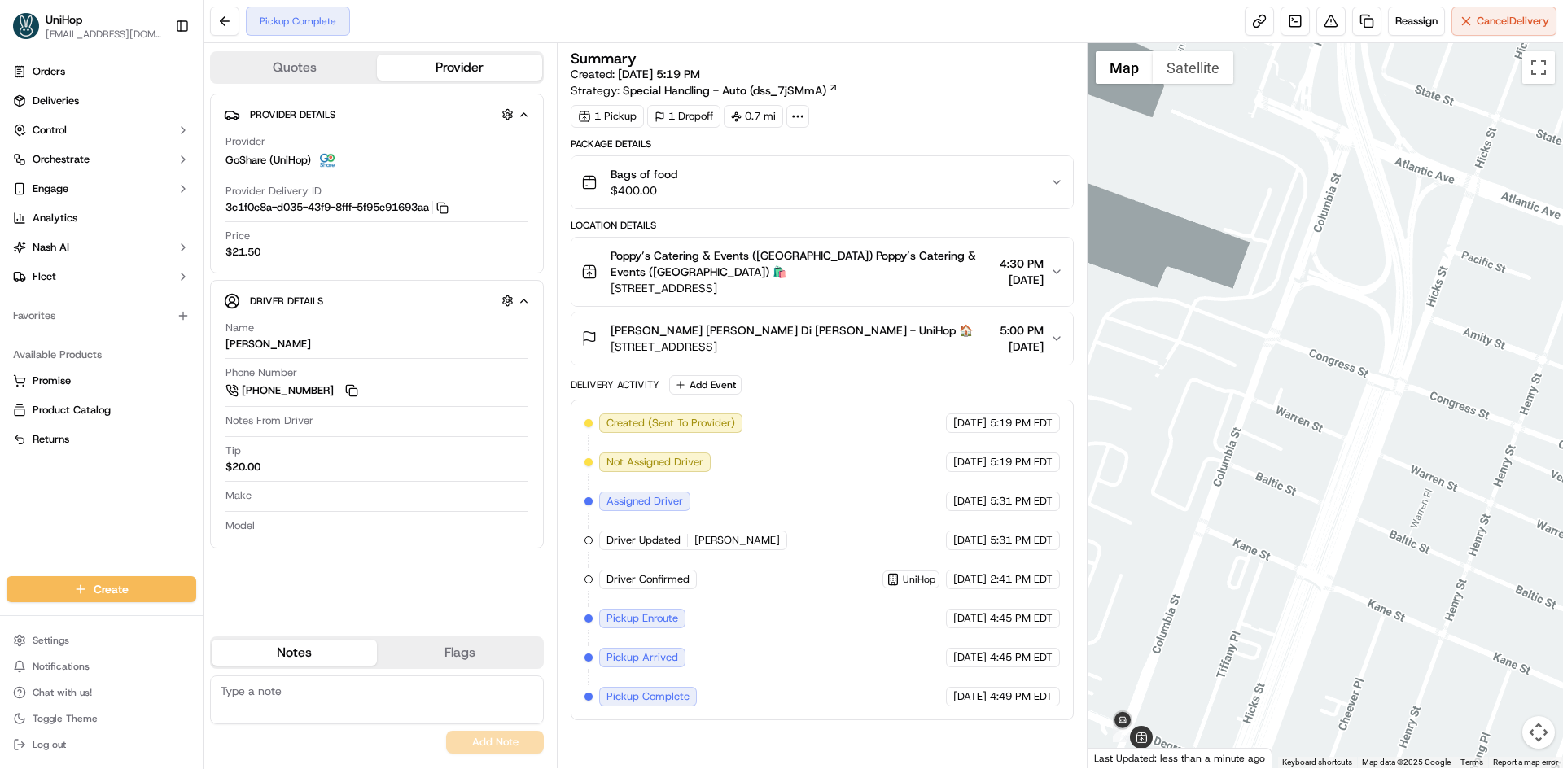
drag, startPoint x: 1286, startPoint y: 488, endPoint x: 1317, endPoint y: 506, distance: 36.5
click at [1317, 506] on div at bounding box center [1326, 405] width 476 height 725
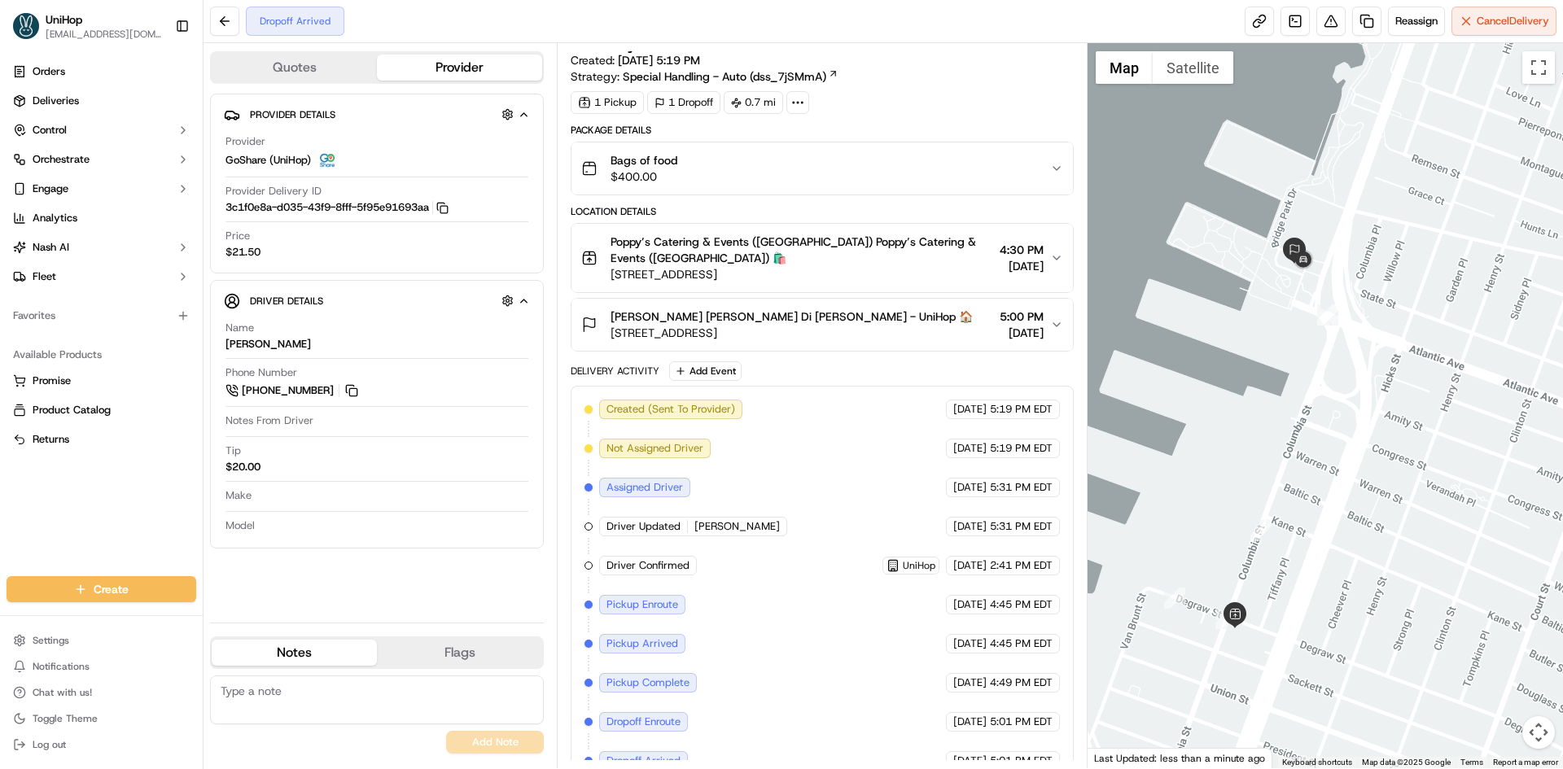
scroll to position [38, 0]
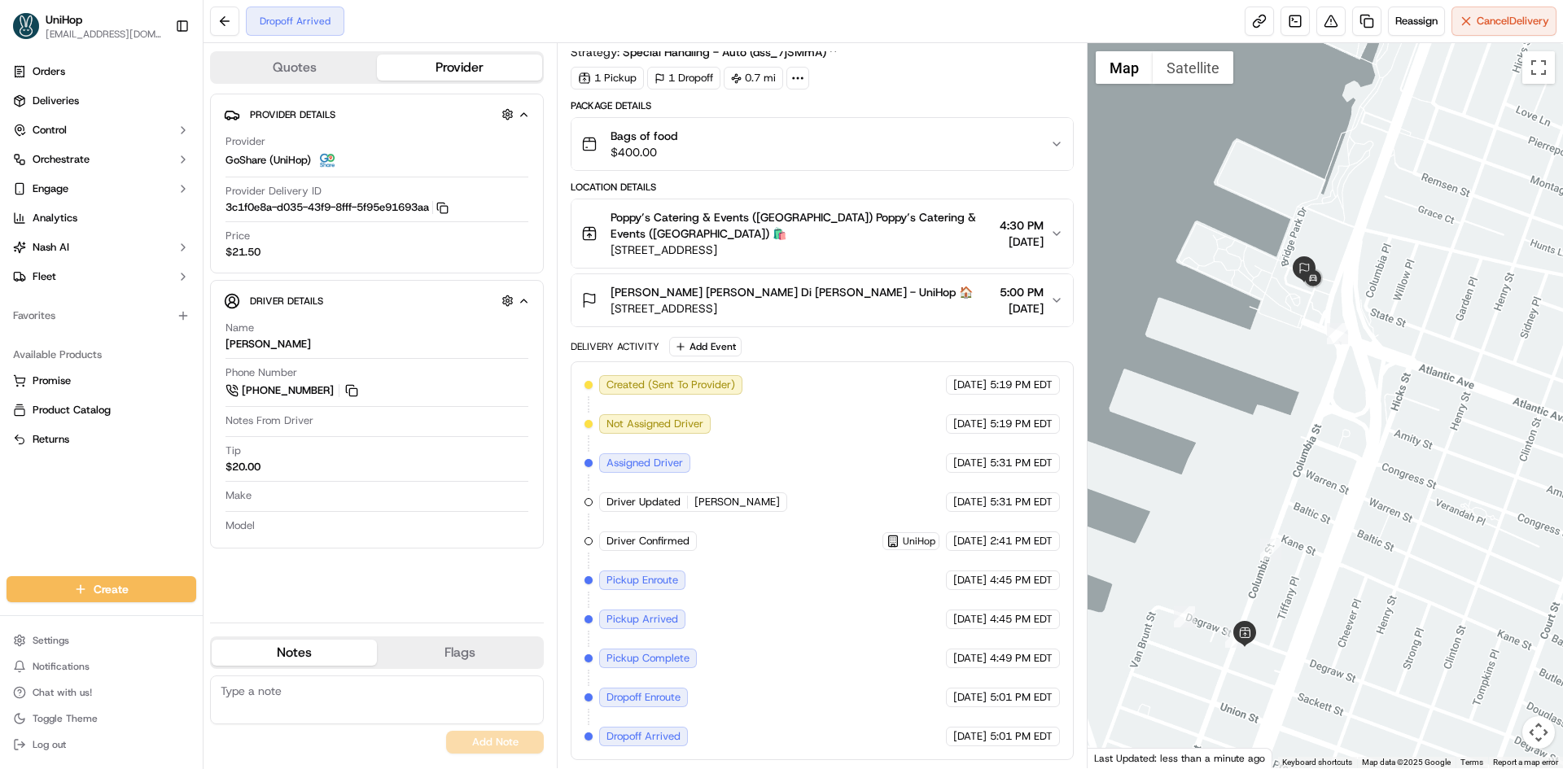
click at [1272, 313] on div at bounding box center [1326, 405] width 476 height 725
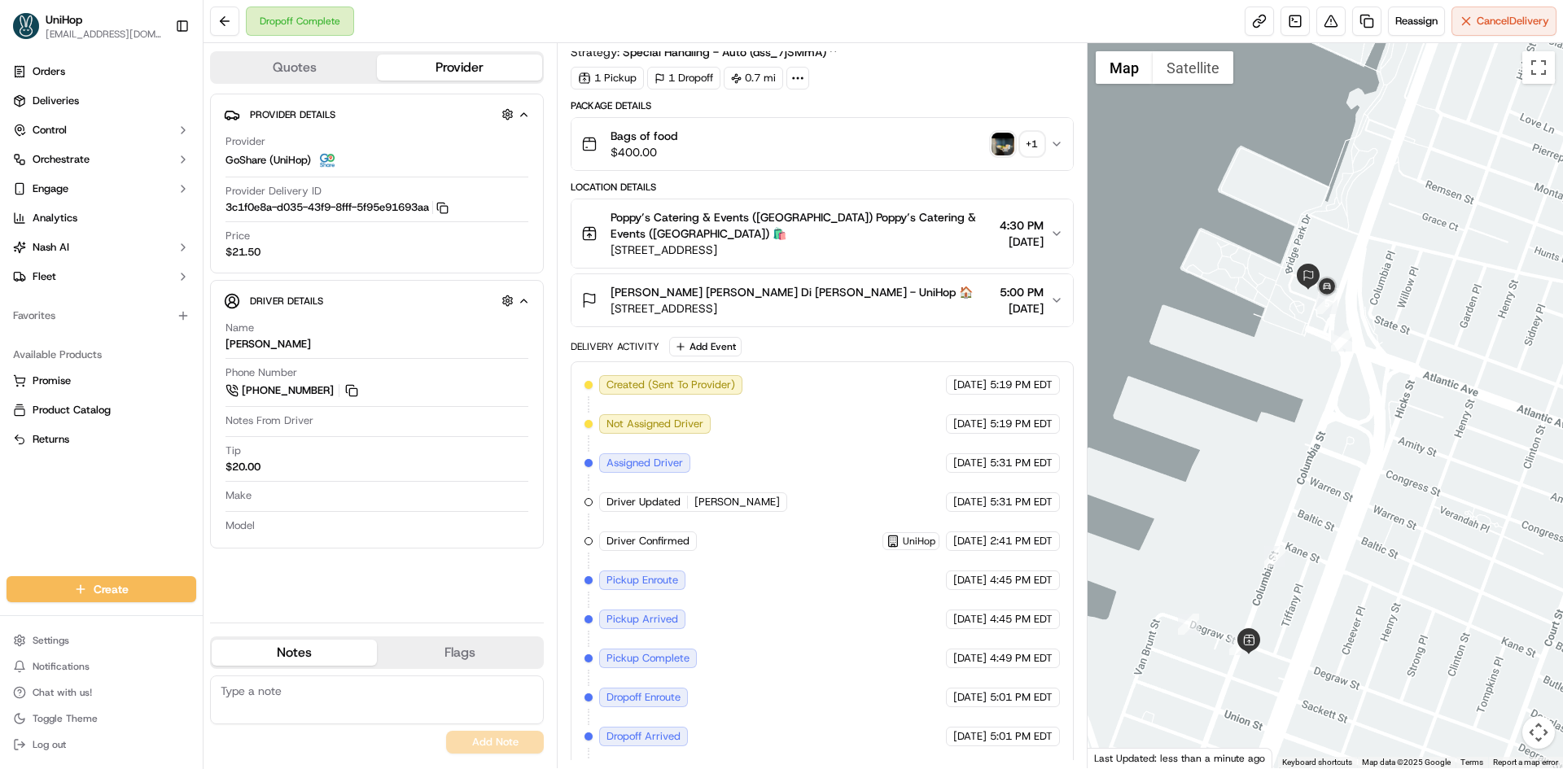
click at [1004, 150] on img "button" at bounding box center [1003, 144] width 23 height 23
